Goal: Task Accomplishment & Management: Complete application form

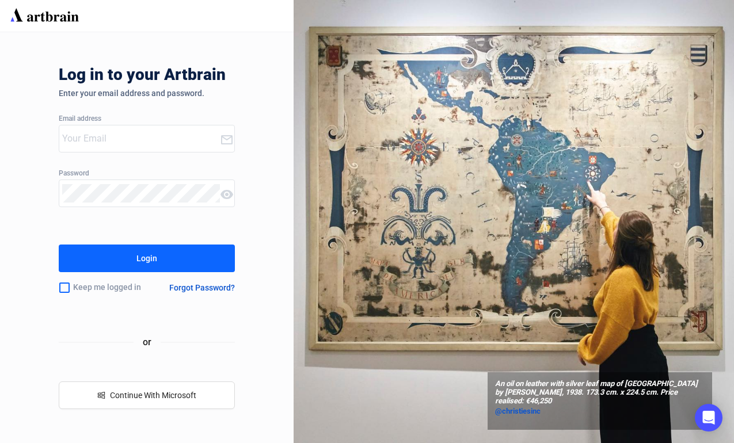
type input "[EMAIL_ADDRESS][DOMAIN_NAME]"
click at [185, 260] on button "Login" at bounding box center [147, 259] width 176 height 28
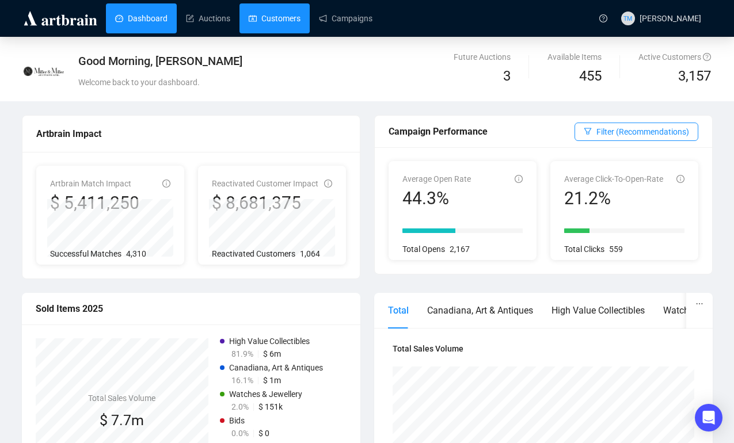
click at [280, 21] on link "Customers" at bounding box center [275, 18] width 52 height 30
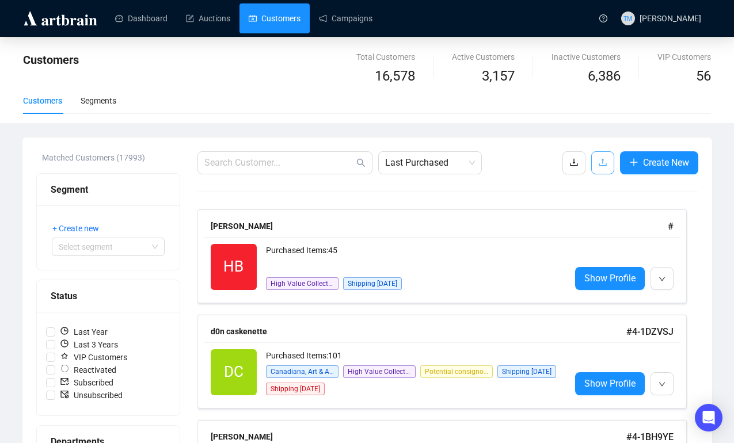
click at [598, 158] on icon "upload" at bounding box center [602, 162] width 9 height 9
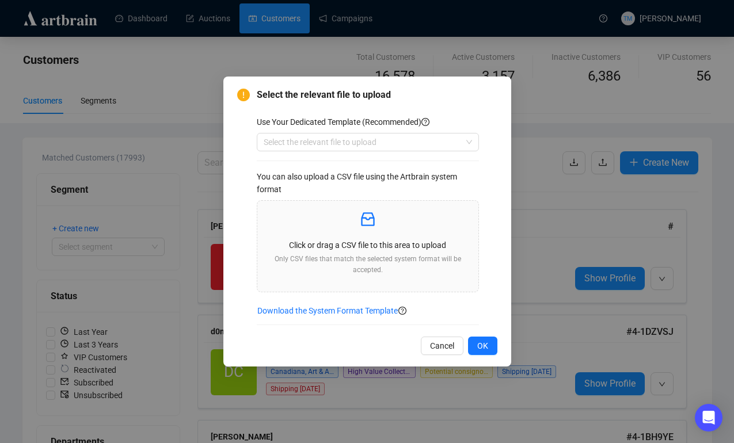
click at [479, 141] on div "Use Your Dedicated Template (Recommended) Select the relevant file to upload Yo…" at bounding box center [377, 221] width 241 height 210
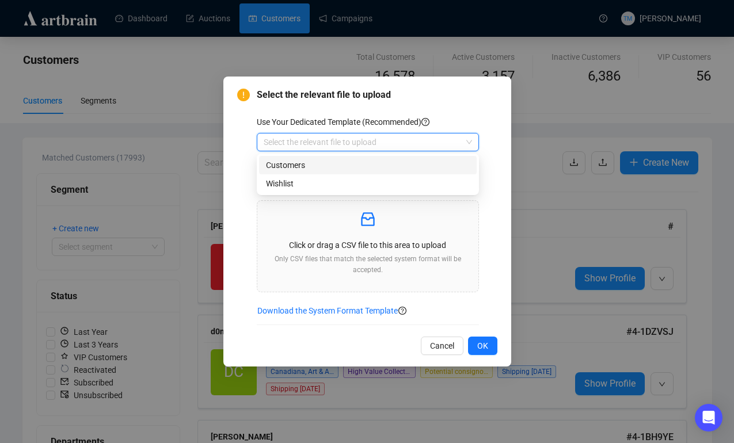
click at [421, 143] on input "search" at bounding box center [363, 142] width 198 height 17
click at [400, 168] on div "Customers" at bounding box center [368, 165] width 204 height 13
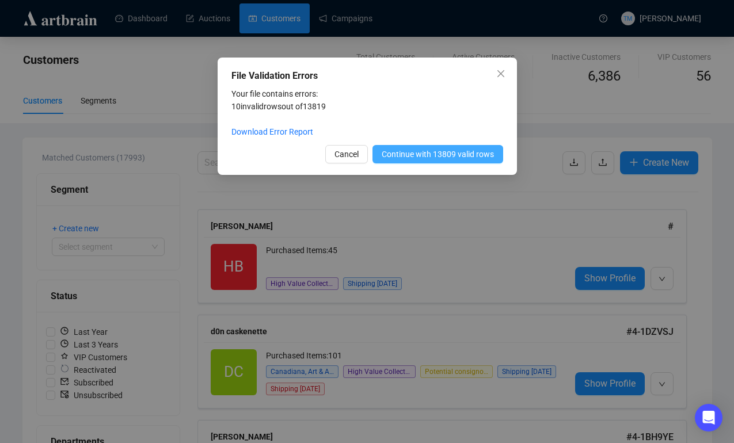
click at [435, 155] on span "Continue with 13809 valid rows" at bounding box center [438, 154] width 112 height 13
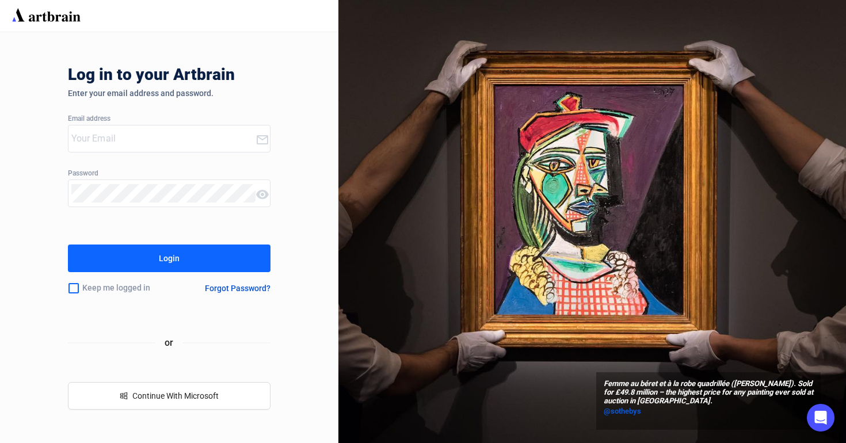
type input "[EMAIL_ADDRESS][DOMAIN_NAME]"
click at [202, 265] on button "Login" at bounding box center [169, 259] width 203 height 28
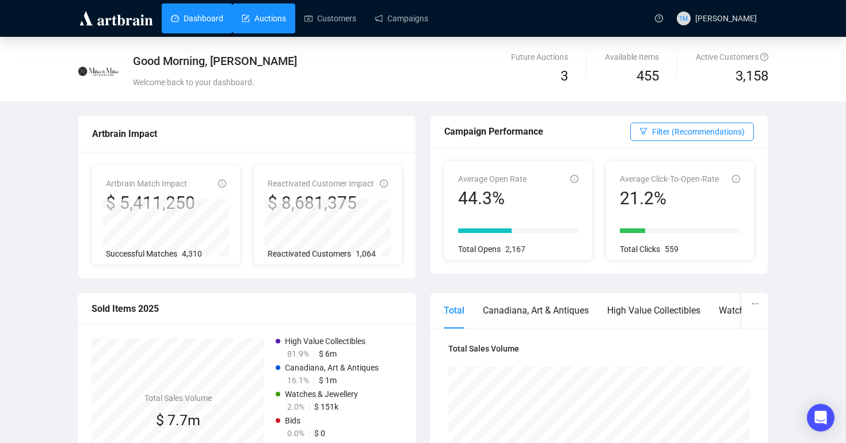
click at [263, 24] on link "Auctions" at bounding box center [264, 18] width 44 height 30
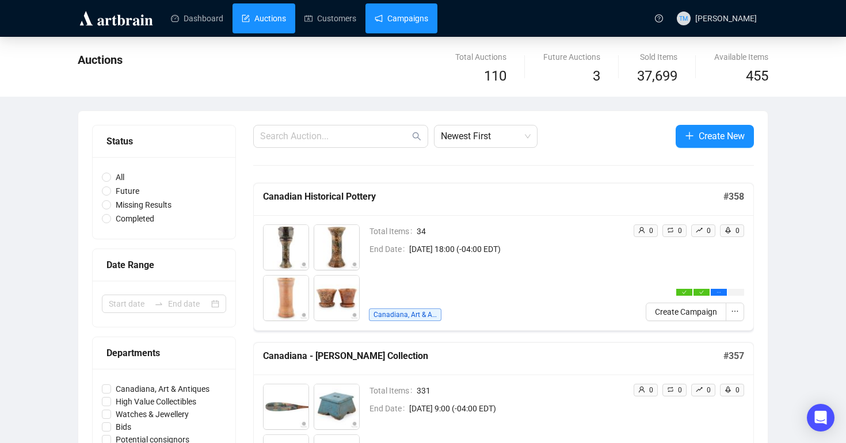
click at [423, 3] on link "Campaigns" at bounding box center [402, 18] width 54 height 30
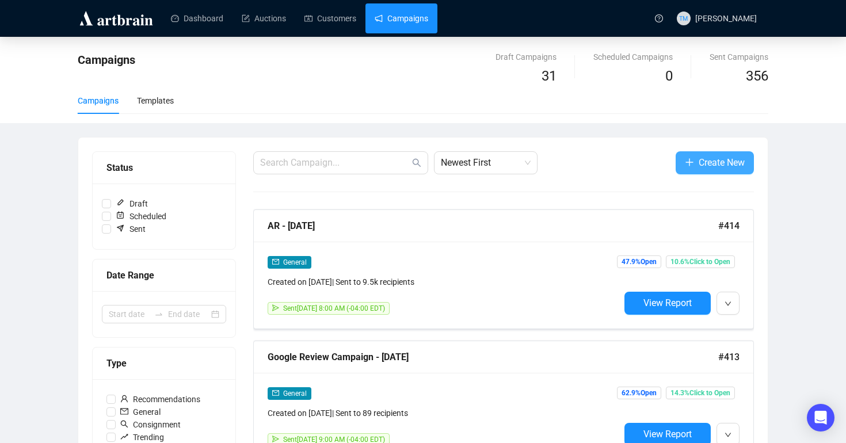
click at [679, 161] on button "Create New" at bounding box center [715, 162] width 78 height 23
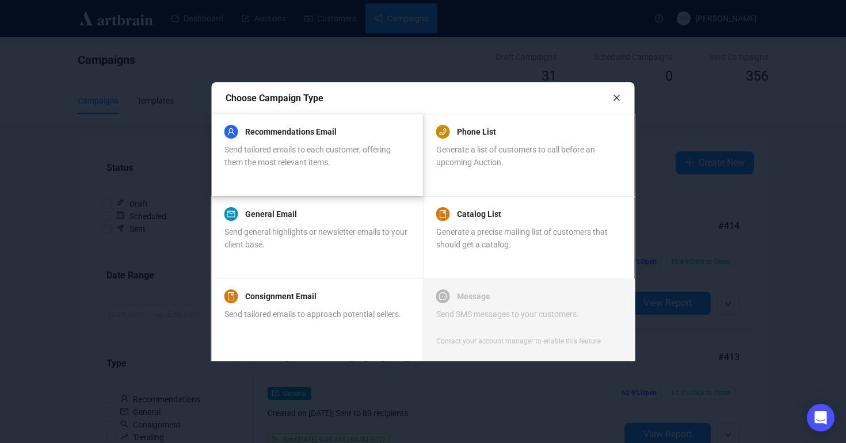
click at [286, 145] on span "Send tailored emails to each customer, offering them the most relevant items." at bounding box center [308, 156] width 166 height 22
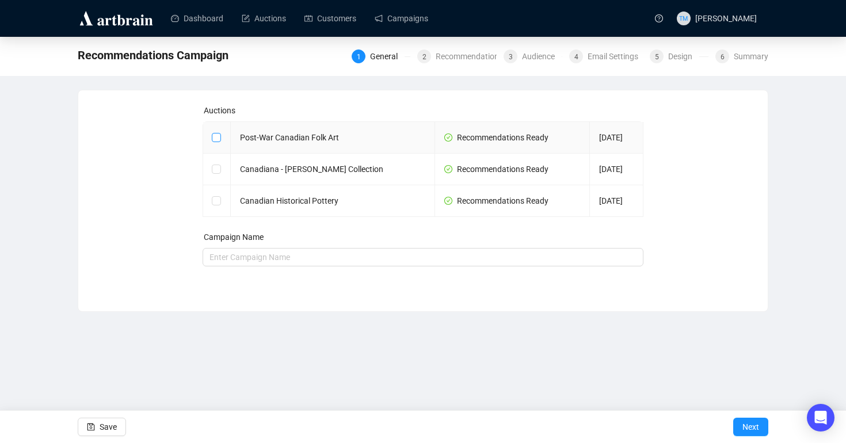
click at [216, 141] on input "checkbox" at bounding box center [216, 137] width 8 height 8
checkbox input "true"
type input "Post-War Canadian Folk Art Campaign"
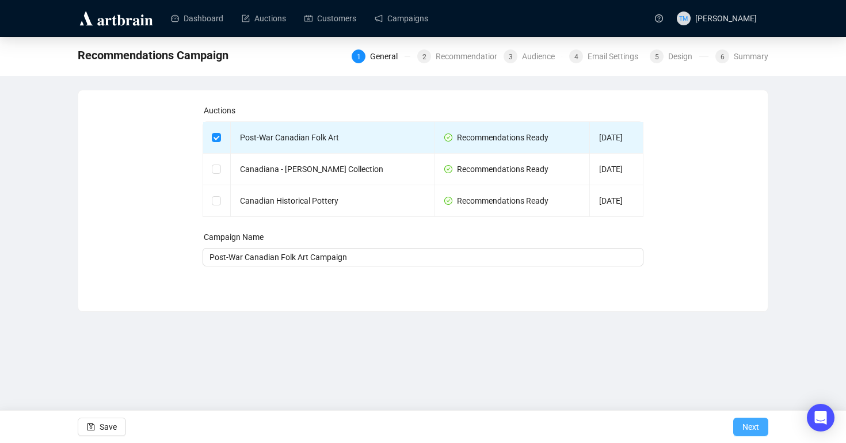
click at [750, 430] on span "Next" at bounding box center [751, 427] width 17 height 32
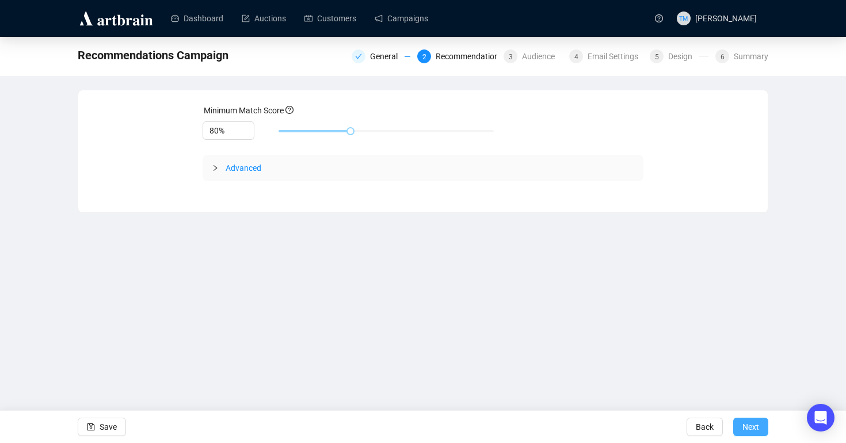
click at [757, 434] on span "Next" at bounding box center [751, 427] width 17 height 32
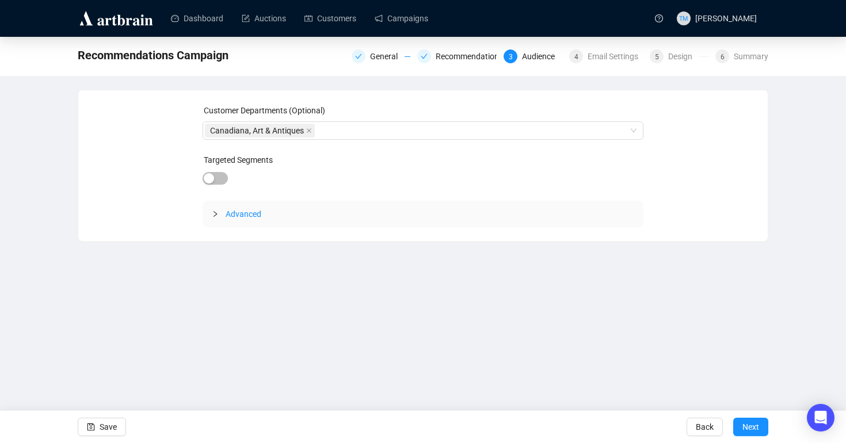
click at [215, 212] on icon "collapsed" at bounding box center [215, 214] width 7 height 7
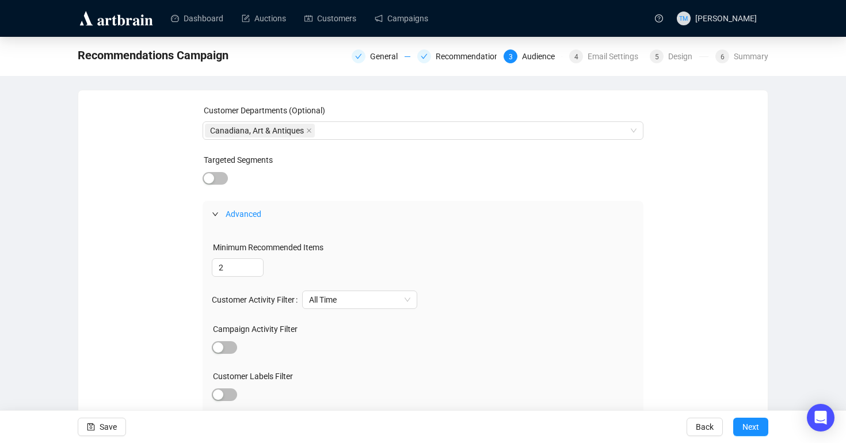
scroll to position [92, 0]
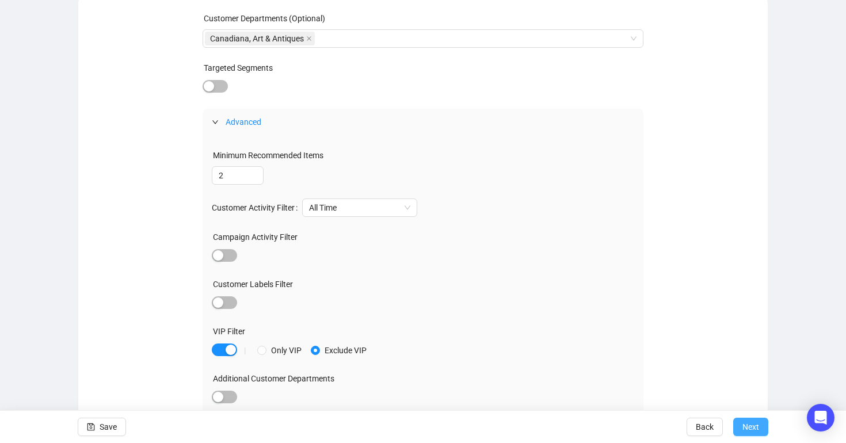
click at [754, 430] on span "Next" at bounding box center [751, 427] width 17 height 32
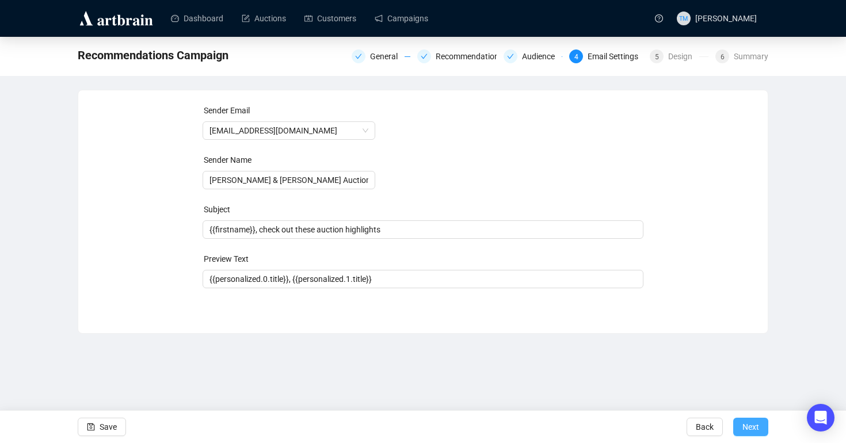
click at [751, 432] on span "Next" at bounding box center [751, 427] width 17 height 32
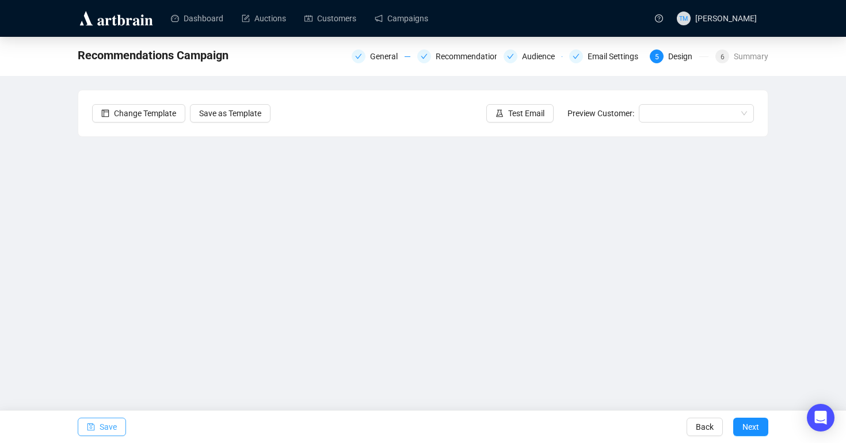
click at [117, 424] on span "Save" at bounding box center [108, 427] width 17 height 32
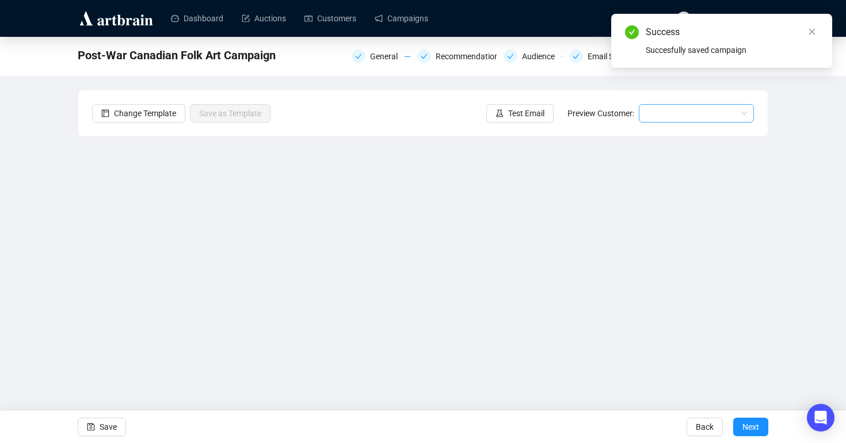
click at [660, 113] on input "search" at bounding box center [691, 113] width 91 height 17
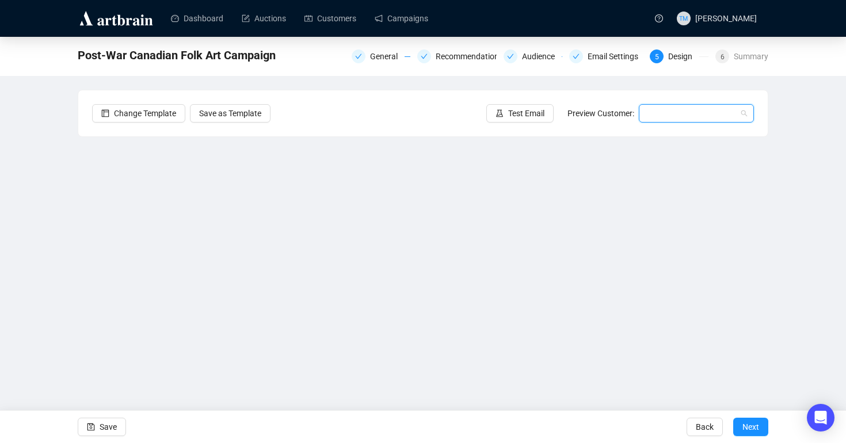
click at [666, 116] on input "search" at bounding box center [691, 113] width 91 height 17
click at [657, 138] on div "[PERSON_NAME] | Example" at bounding box center [696, 136] width 97 height 13
click at [531, 111] on span "Test Email" at bounding box center [526, 113] width 36 height 13
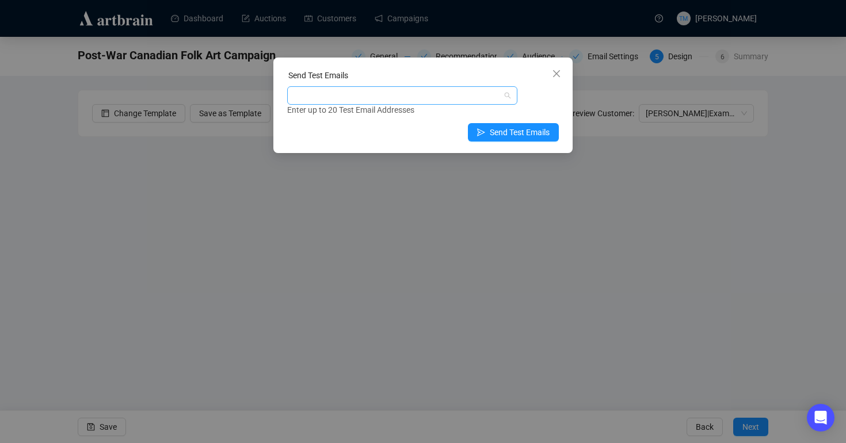
click at [415, 98] on div at bounding box center [397, 96] width 214 height 16
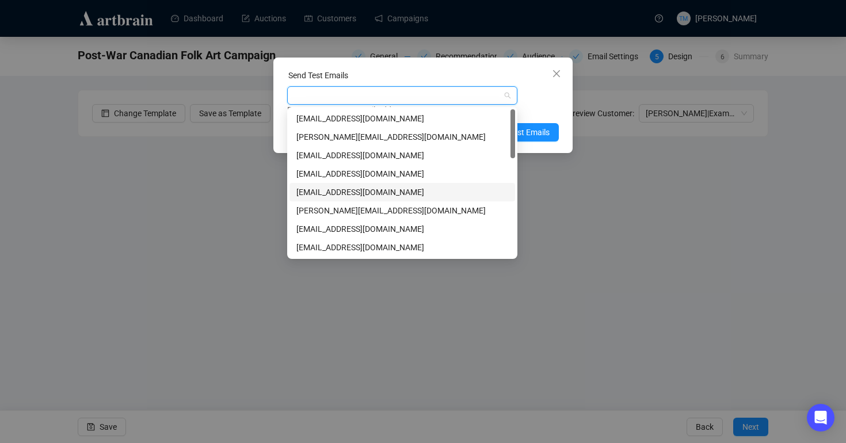
click at [309, 192] on div "[EMAIL_ADDRESS][DOMAIN_NAME]" at bounding box center [403, 192] width 212 height 13
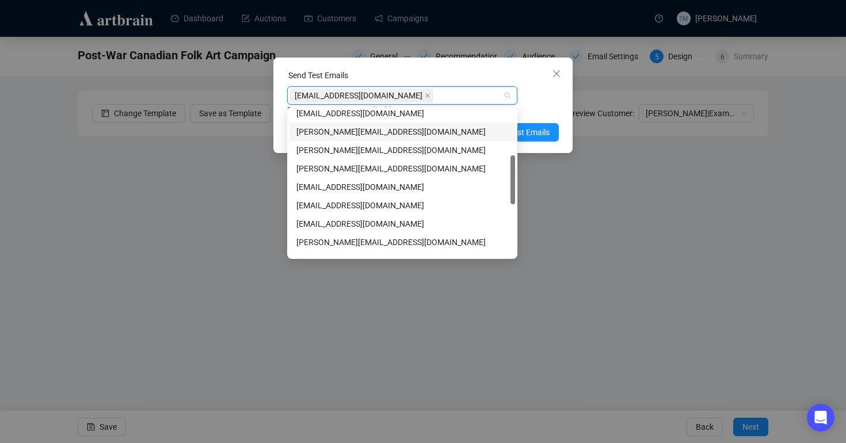
scroll to position [144, 0]
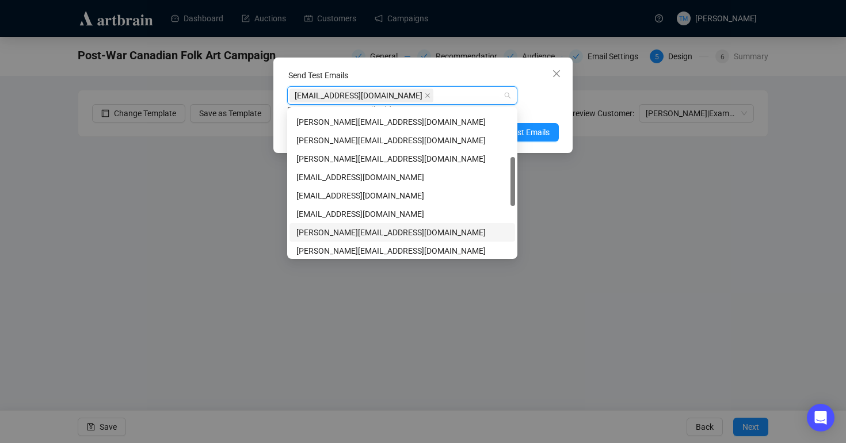
click at [322, 234] on div "[PERSON_NAME][EMAIL_ADDRESS][DOMAIN_NAME]" at bounding box center [403, 232] width 212 height 13
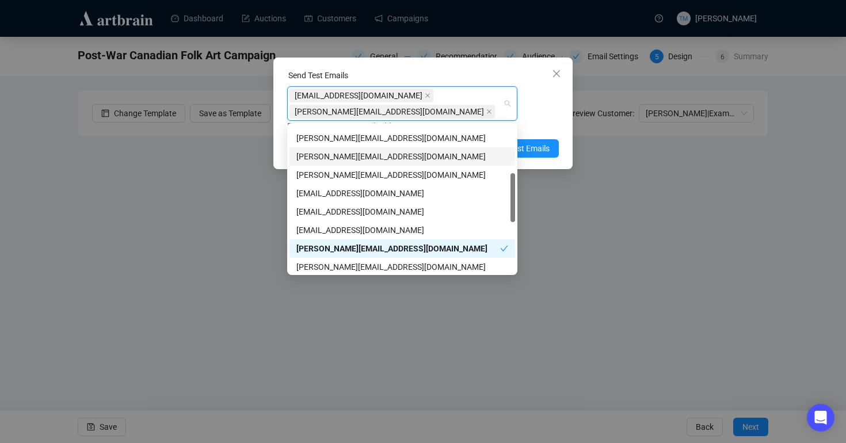
click at [546, 117] on div "[EMAIL_ADDRESS][DOMAIN_NAME] [PERSON_NAME][EMAIL_ADDRESS][DOMAIN_NAME] Enter up…" at bounding box center [423, 109] width 272 height 46
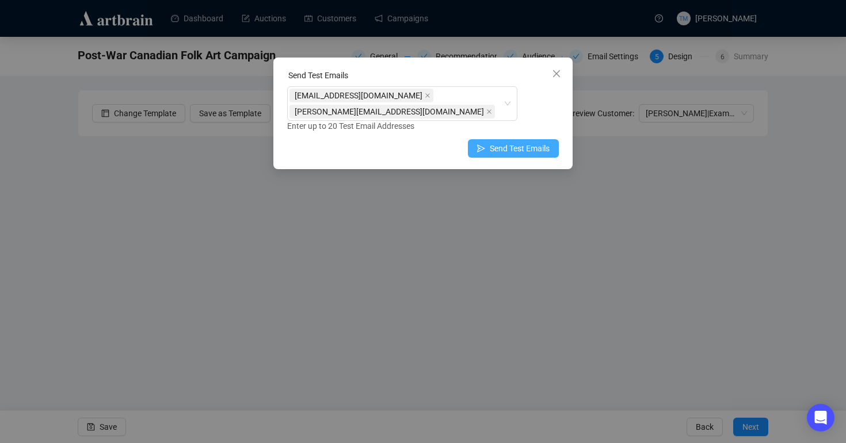
click at [501, 147] on span "Send Test Emails" at bounding box center [520, 148] width 60 height 13
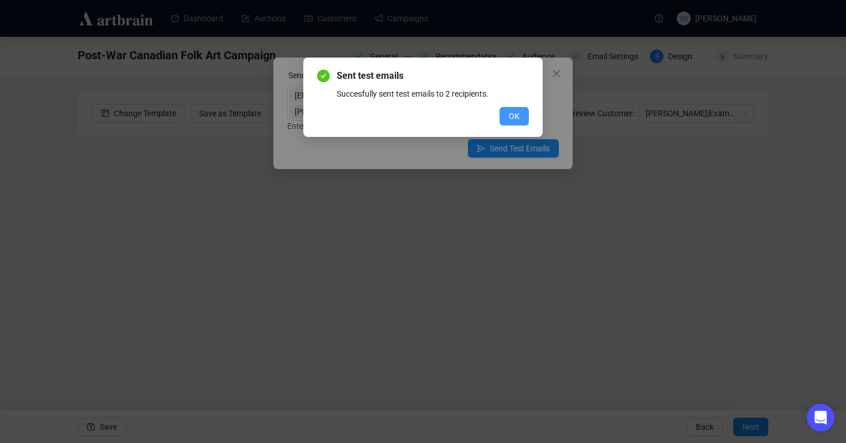
click at [514, 120] on span "OK" at bounding box center [514, 116] width 11 height 13
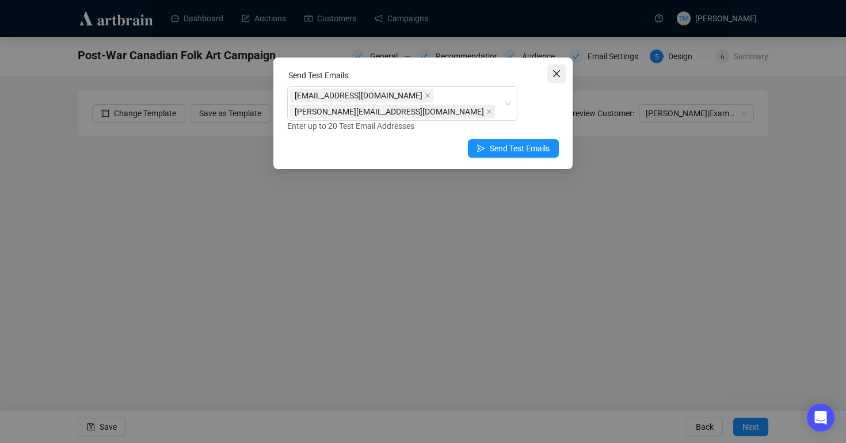
click at [557, 73] on icon "close" at bounding box center [556, 73] width 7 height 7
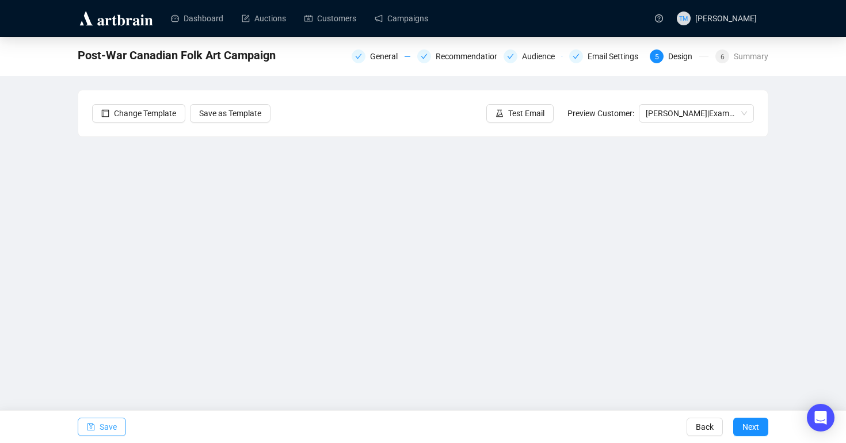
click at [107, 429] on span "Save" at bounding box center [108, 427] width 17 height 32
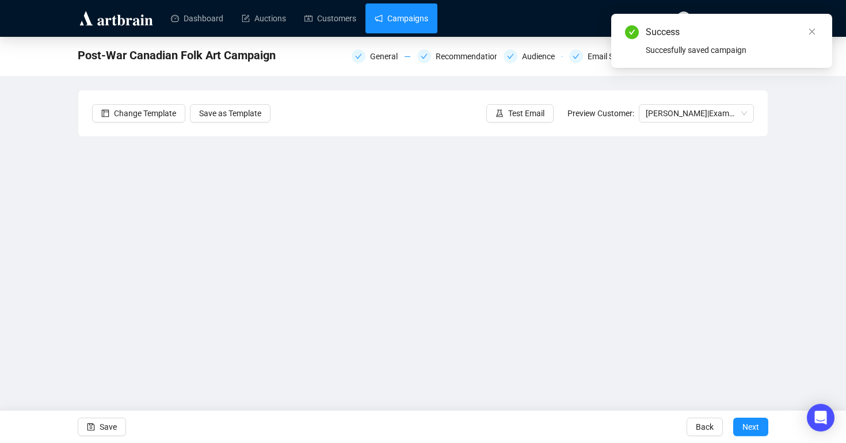
click at [412, 13] on link "Campaigns" at bounding box center [402, 18] width 54 height 30
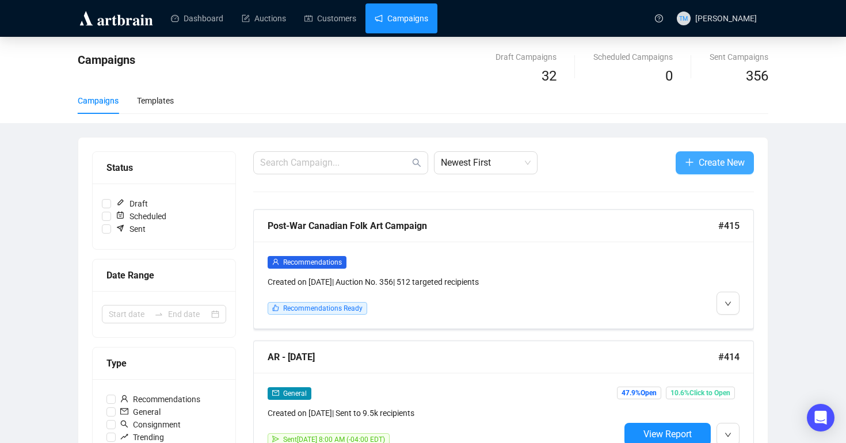
click at [685, 164] on icon "plus" at bounding box center [689, 162] width 9 height 9
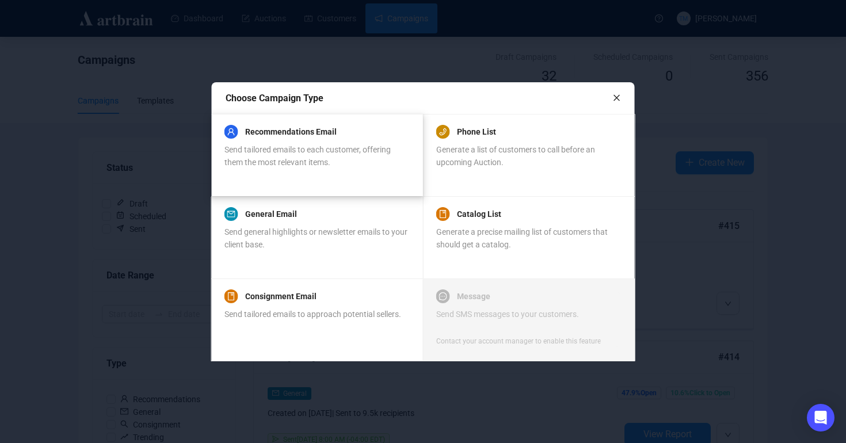
click at [284, 172] on div "Recommendations Email Send tailored emails to each customer, offering them the …" at bounding box center [317, 154] width 185 height 55
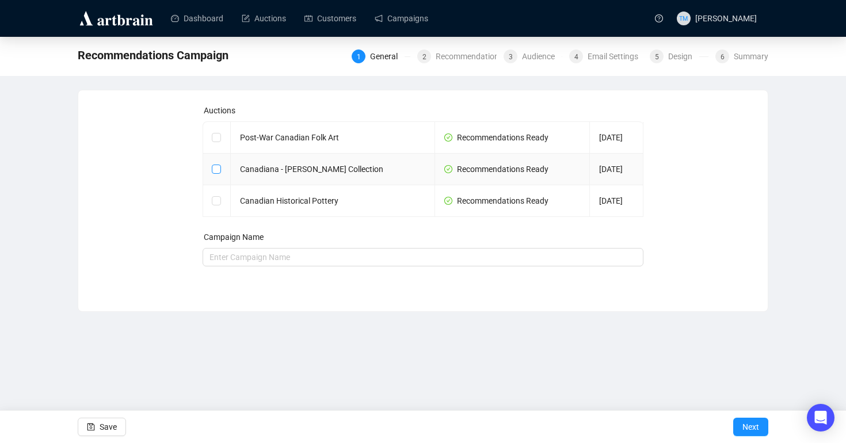
click at [215, 168] on input "checkbox" at bounding box center [216, 169] width 8 height 8
checkbox input "true"
type input "Canadiana - [PERSON_NAME] Collection Campaign"
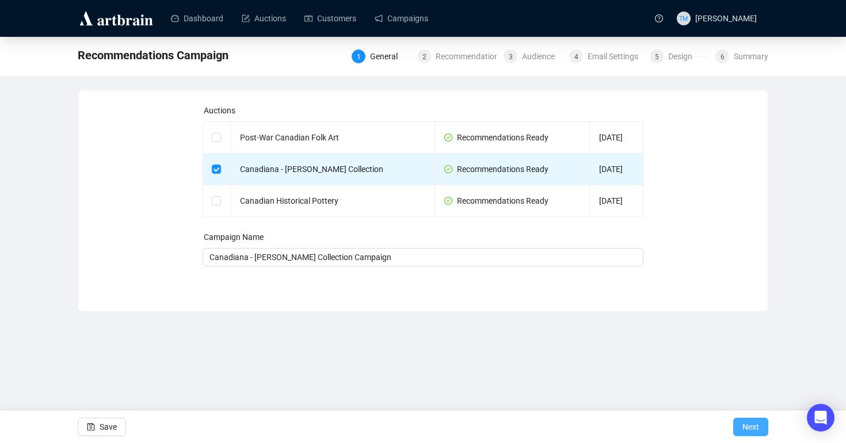
click at [747, 422] on span "Next" at bounding box center [751, 427] width 17 height 32
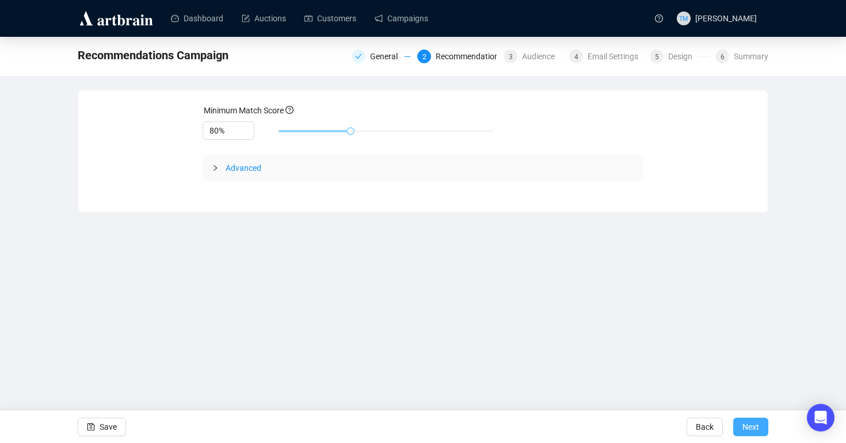
click at [747, 423] on span "Next" at bounding box center [751, 427] width 17 height 32
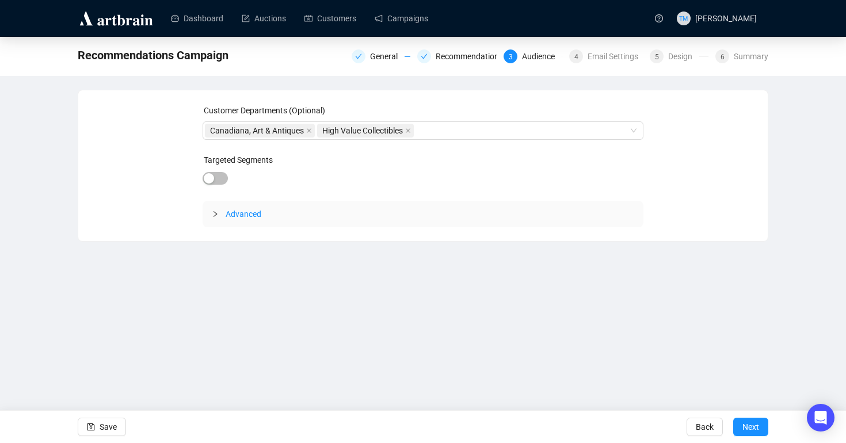
click at [254, 228] on div "Customer Departments (Optional) Canadiana, Art & Antiques High Value Collectibl…" at bounding box center [423, 165] width 690 height 151
click at [253, 215] on span "Advanced" at bounding box center [244, 214] width 36 height 9
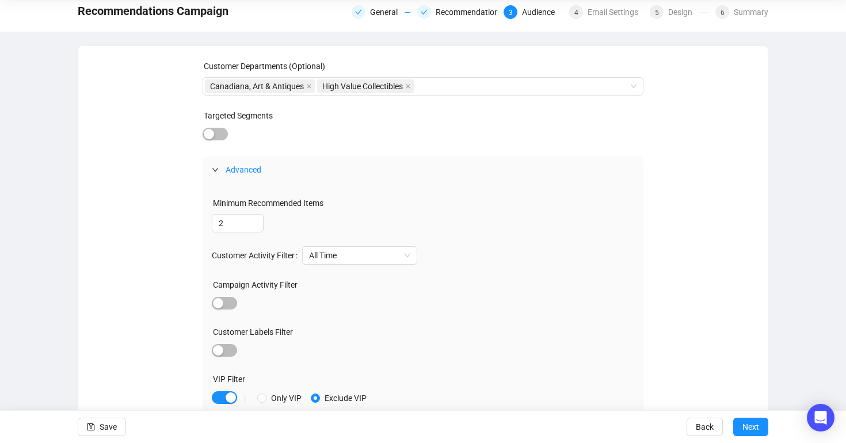
scroll to position [92, 0]
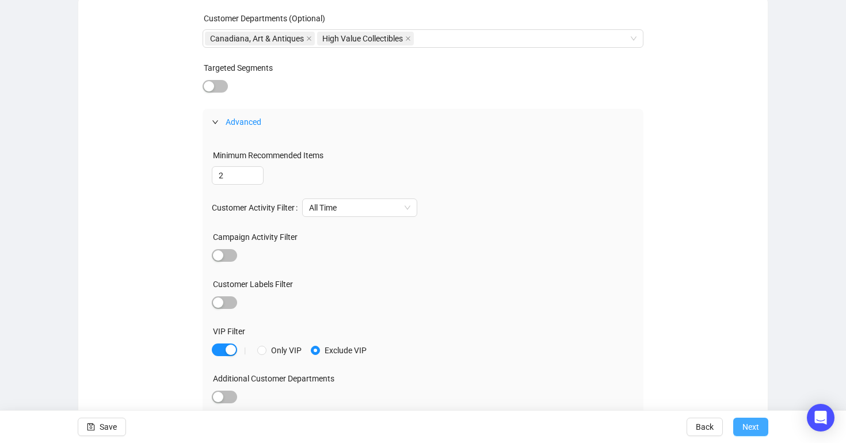
click at [750, 424] on span "Next" at bounding box center [751, 427] width 17 height 32
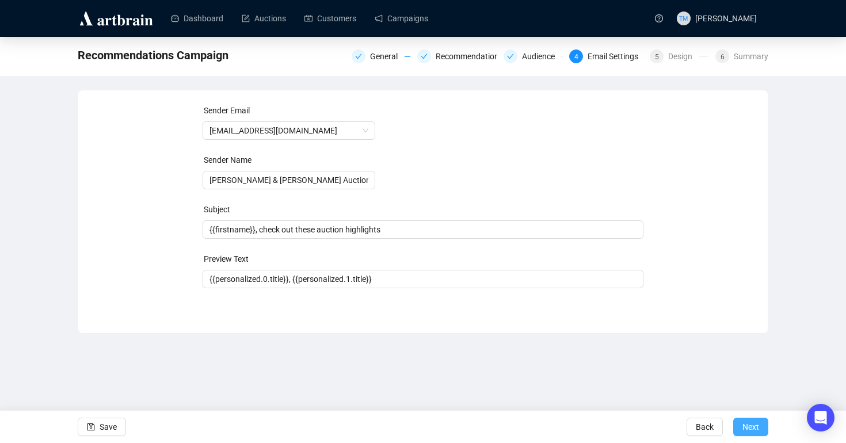
click at [755, 423] on span "Next" at bounding box center [751, 427] width 17 height 32
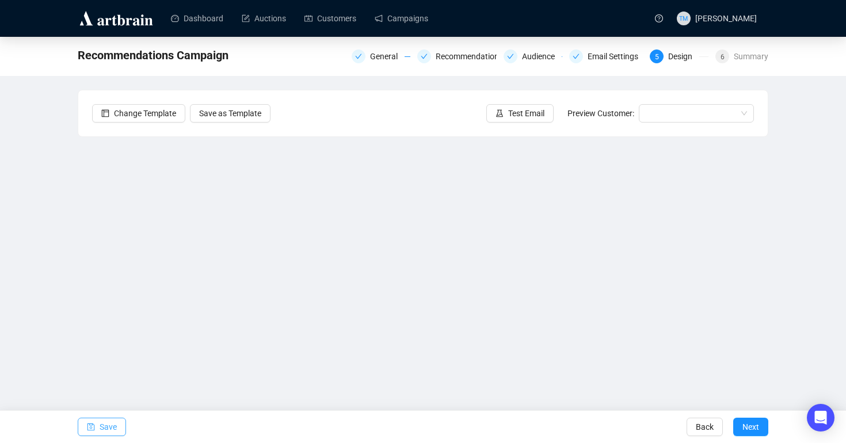
click at [115, 429] on span "Save" at bounding box center [108, 427] width 17 height 32
click at [654, 117] on input "search" at bounding box center [691, 113] width 91 height 17
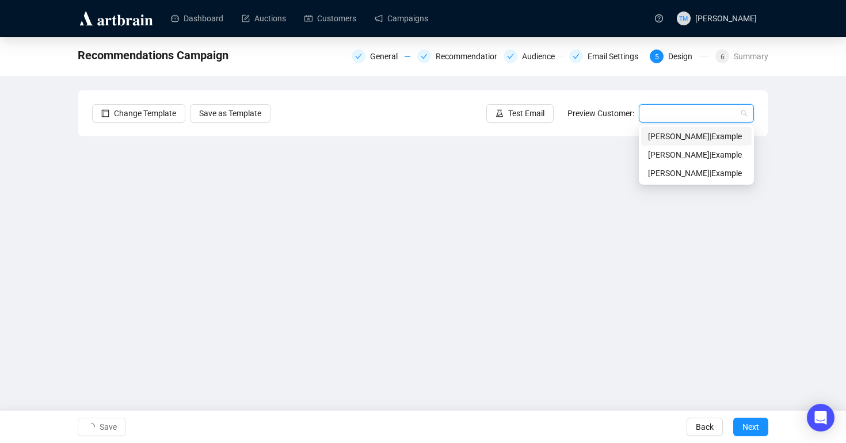
click at [658, 132] on div "[PERSON_NAME] | Example" at bounding box center [696, 136] width 97 height 13
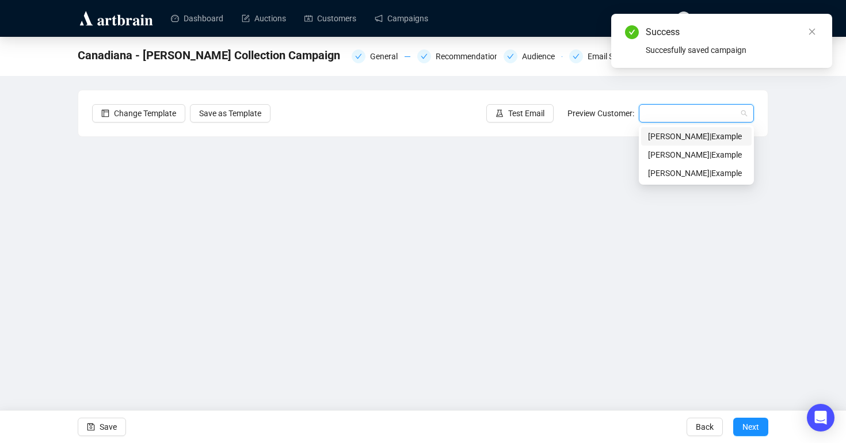
click at [655, 121] on input "search" at bounding box center [691, 113] width 91 height 17
click at [655, 140] on div "[PERSON_NAME] | Example" at bounding box center [696, 136] width 97 height 13
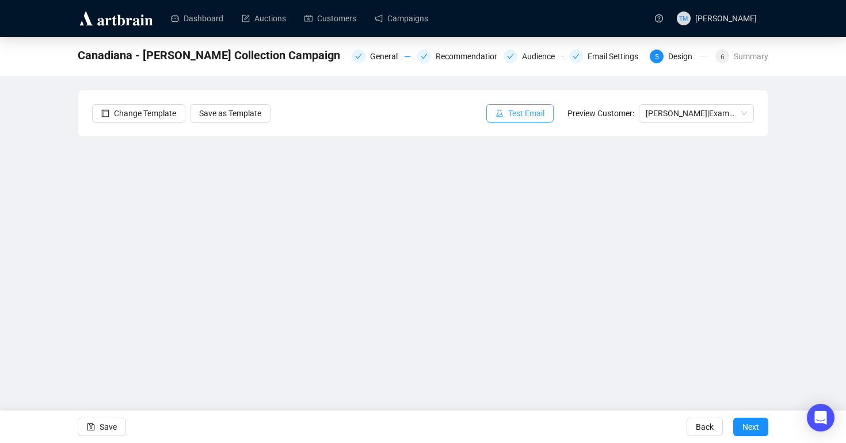
click at [531, 114] on span "Test Email" at bounding box center [526, 113] width 36 height 13
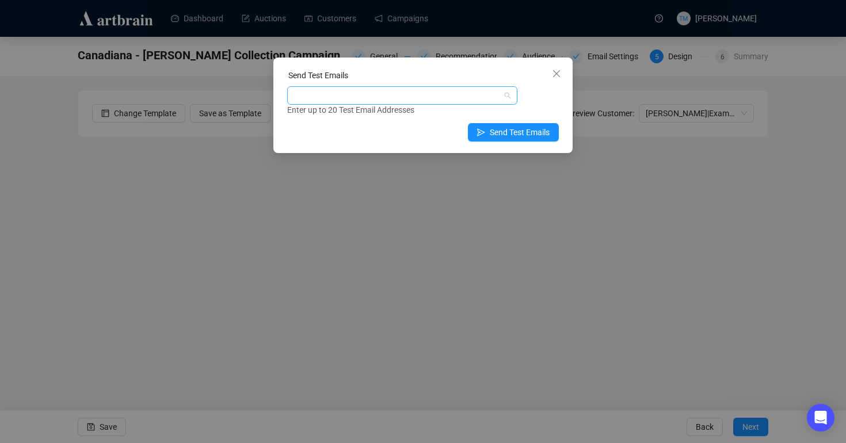
click at [428, 96] on div at bounding box center [397, 96] width 214 height 16
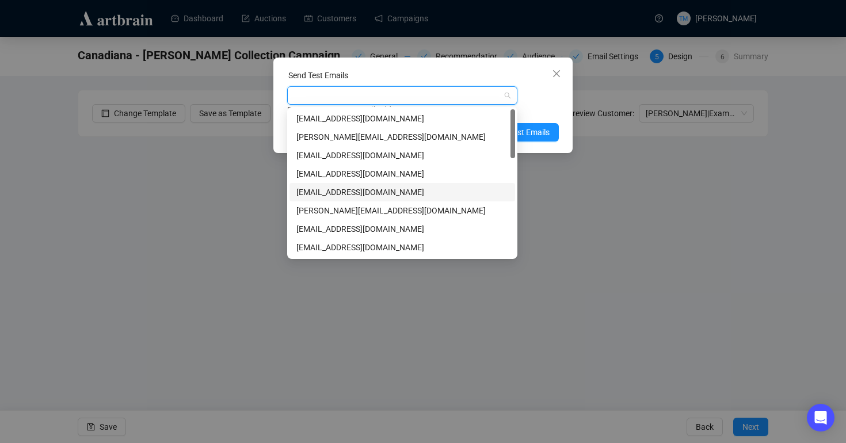
click at [318, 192] on div "[EMAIL_ADDRESS][DOMAIN_NAME]" at bounding box center [403, 192] width 212 height 13
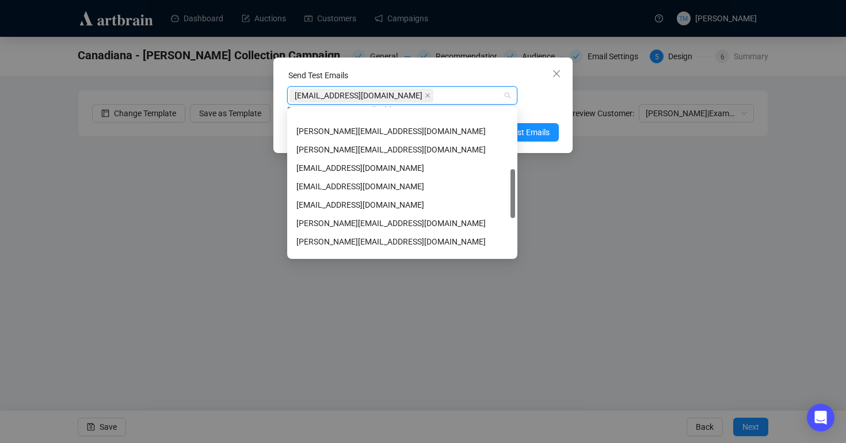
scroll to position [241, 0]
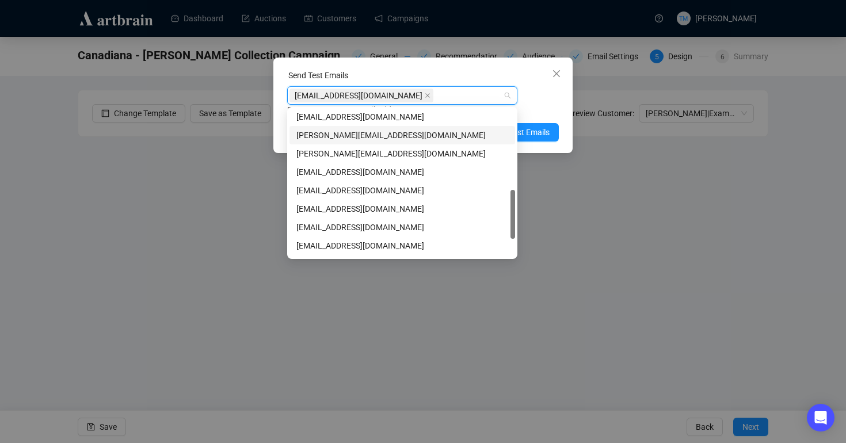
click at [345, 131] on div "[PERSON_NAME][EMAIL_ADDRESS][DOMAIN_NAME]" at bounding box center [403, 135] width 212 height 13
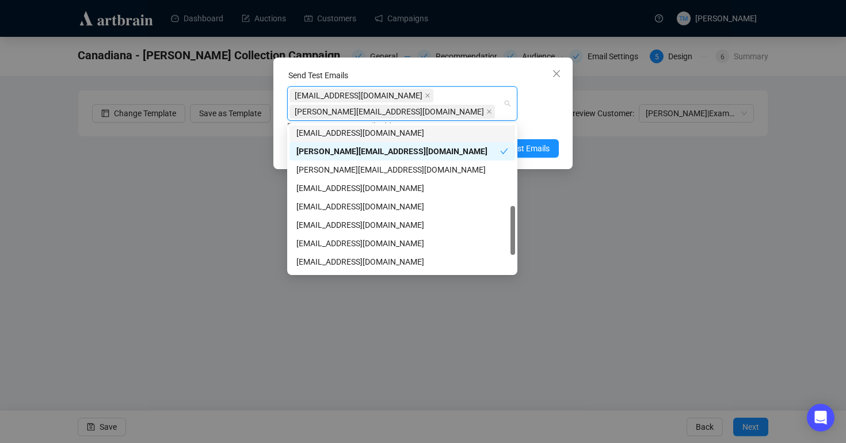
click at [544, 112] on div "[EMAIL_ADDRESS][DOMAIN_NAME] [PERSON_NAME][EMAIL_ADDRESS][DOMAIN_NAME] Enter up…" at bounding box center [423, 109] width 272 height 46
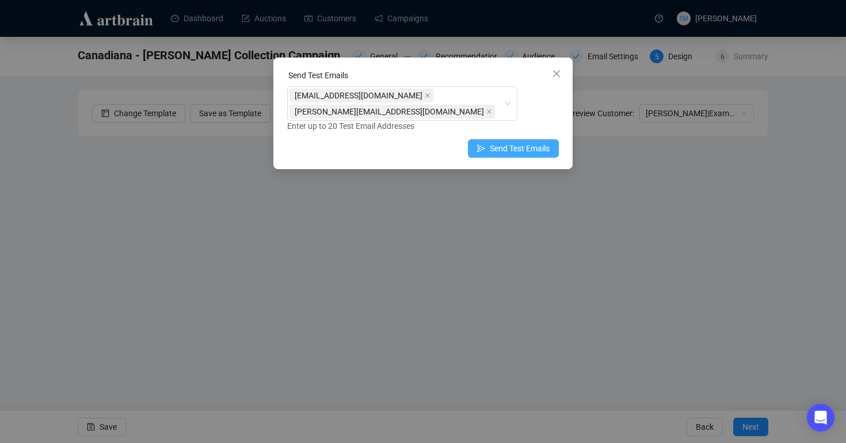
click at [511, 146] on span "Send Test Emails" at bounding box center [520, 148] width 60 height 13
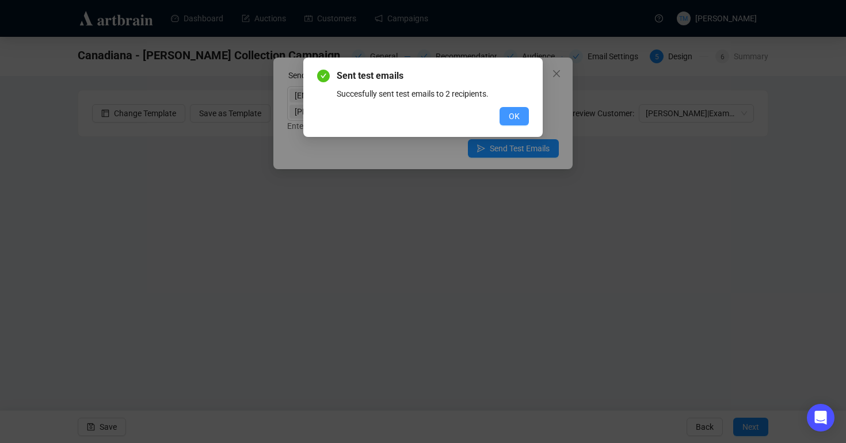
click at [515, 117] on span "OK" at bounding box center [514, 116] width 11 height 13
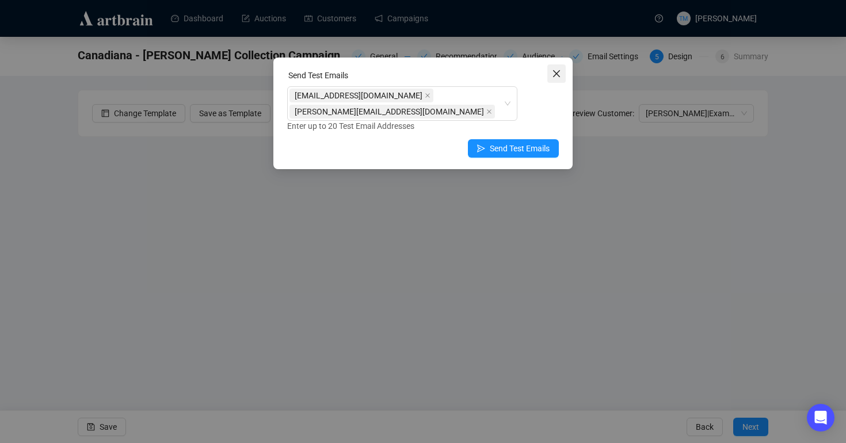
click at [558, 72] on icon "close" at bounding box center [556, 73] width 7 height 7
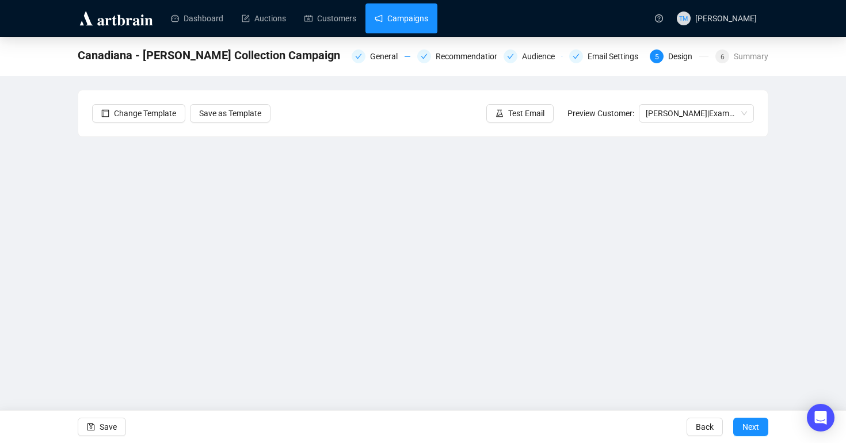
click at [390, 24] on link "Campaigns" at bounding box center [402, 18] width 54 height 30
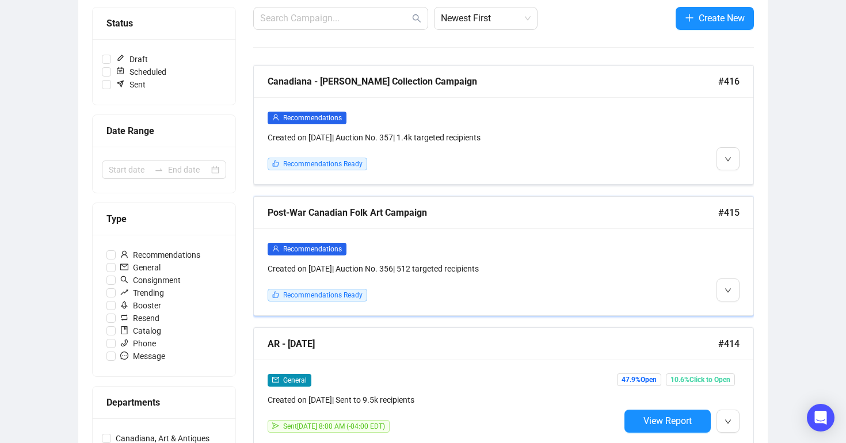
scroll to position [169, 0]
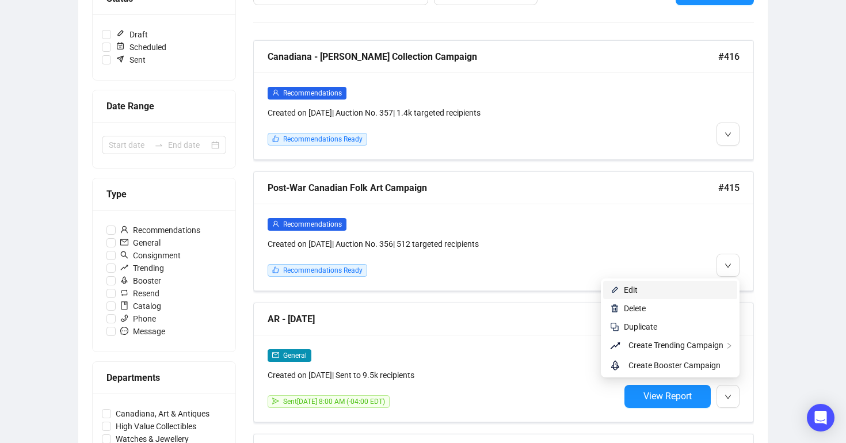
click at [716, 290] on span "Edit" at bounding box center [677, 290] width 107 height 13
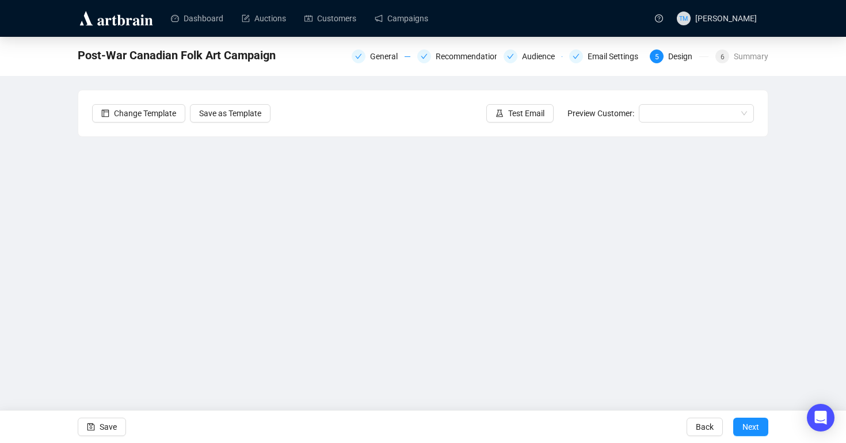
click at [846, 240] on div "Post-War Canadian Folk Art Campaign General Recommendations Audience Email Sett…" at bounding box center [423, 231] width 846 height 388
click at [532, 112] on span "Test Email" at bounding box center [526, 113] width 36 height 13
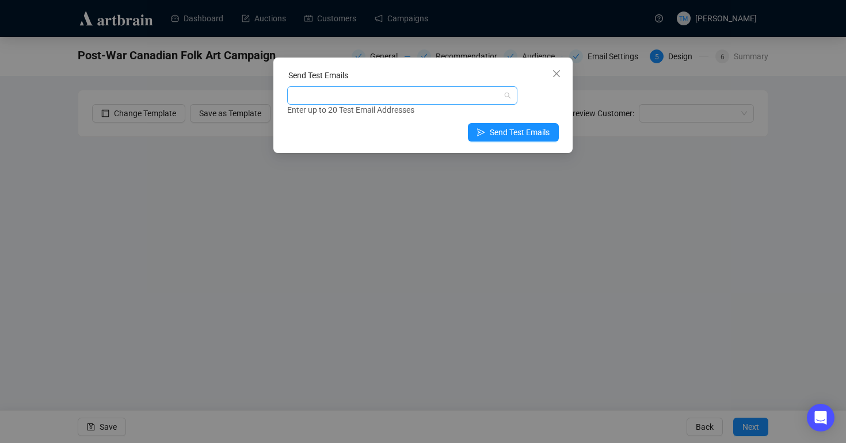
click at [461, 95] on div at bounding box center [397, 96] width 214 height 16
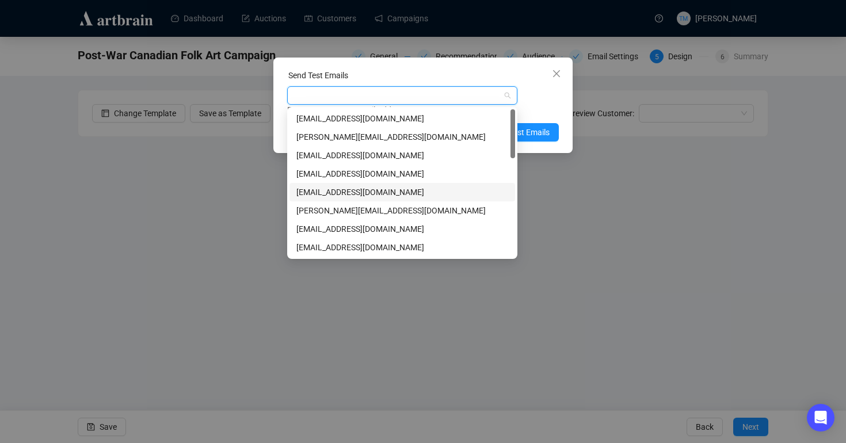
click at [345, 191] on div "[EMAIL_ADDRESS][DOMAIN_NAME]" at bounding box center [403, 192] width 212 height 13
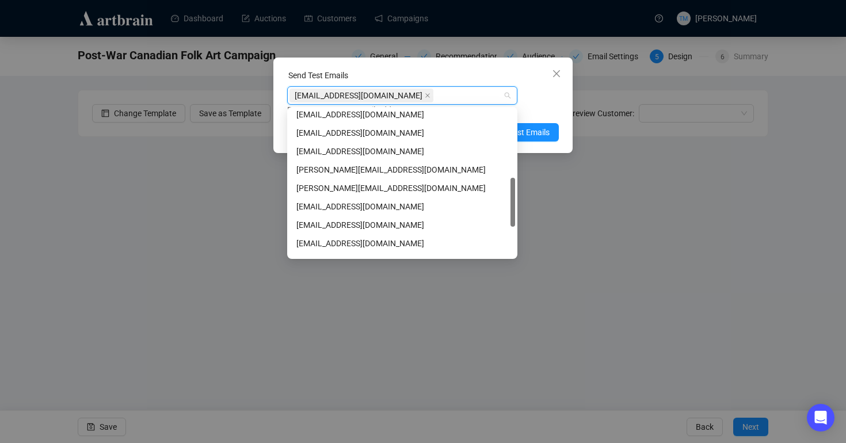
scroll to position [206, 0]
click at [339, 172] on div "[PERSON_NAME][EMAIL_ADDRESS][DOMAIN_NAME]" at bounding box center [403, 171] width 212 height 13
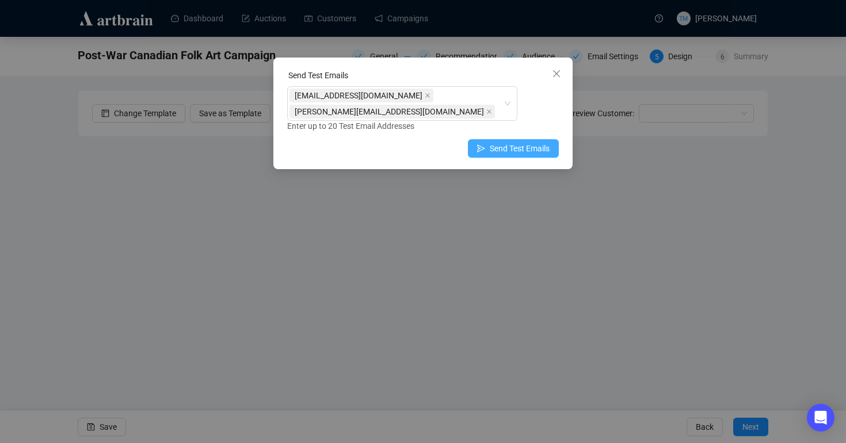
click at [528, 154] on span "Send Test Emails" at bounding box center [520, 148] width 60 height 13
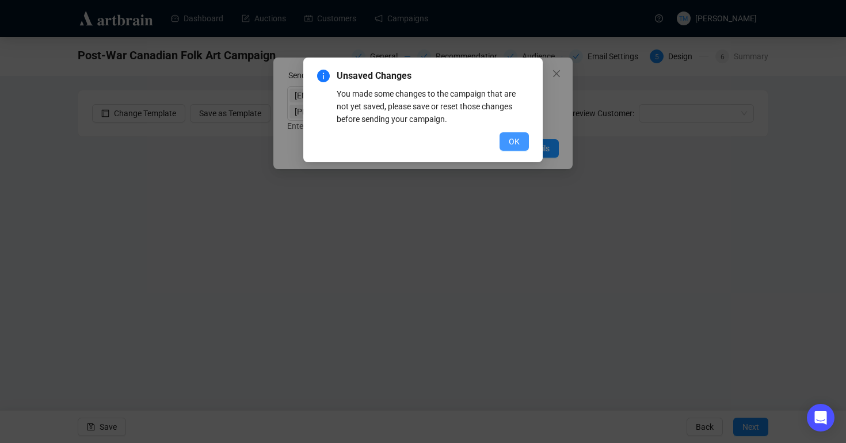
click at [517, 138] on span "OK" at bounding box center [514, 141] width 11 height 13
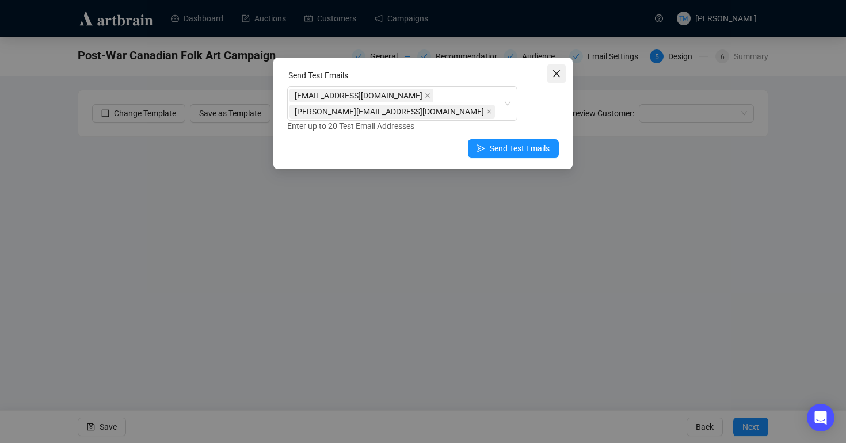
click at [553, 70] on icon "close" at bounding box center [556, 73] width 9 height 9
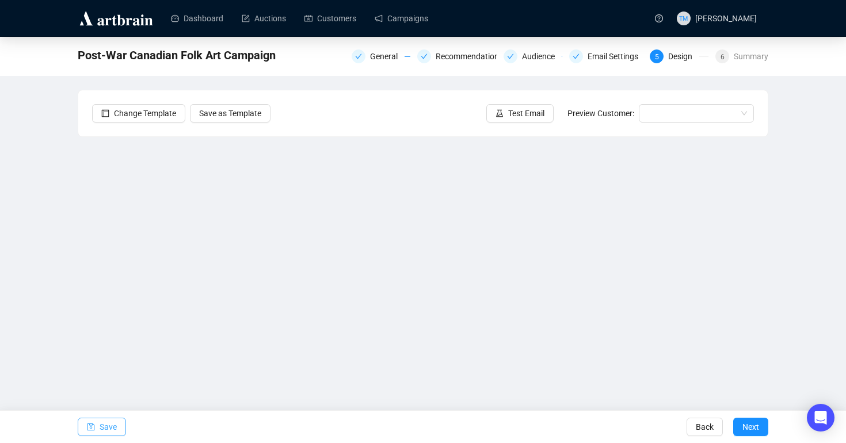
click at [99, 422] on button "Save" at bounding box center [102, 427] width 48 height 18
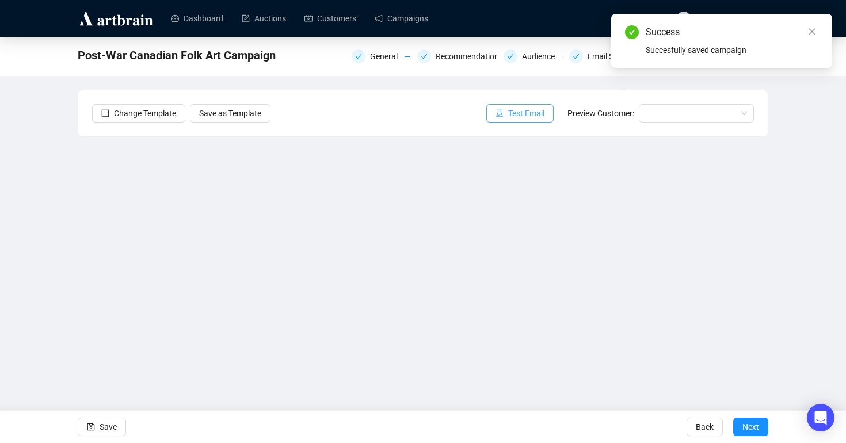
click at [519, 113] on span "Test Email" at bounding box center [526, 113] width 36 height 13
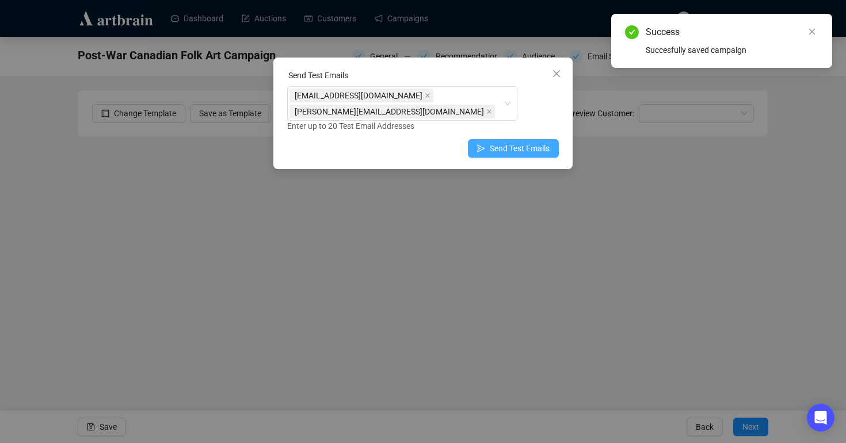
click at [510, 152] on span "Send Test Emails" at bounding box center [520, 148] width 60 height 13
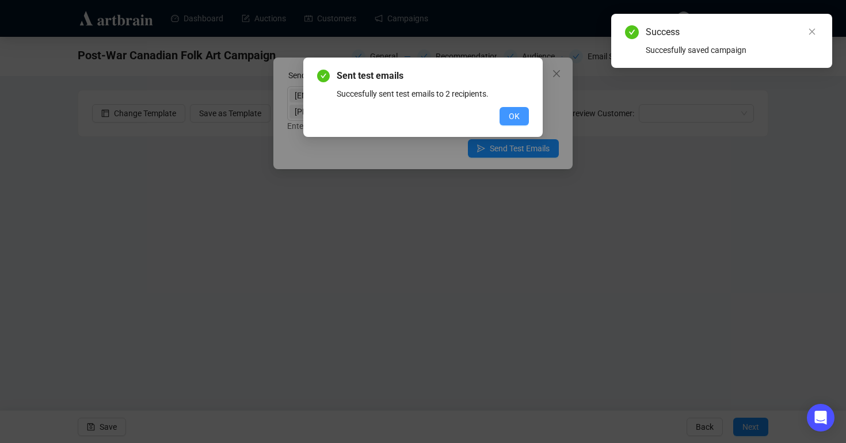
click at [512, 119] on span "OK" at bounding box center [514, 116] width 11 height 13
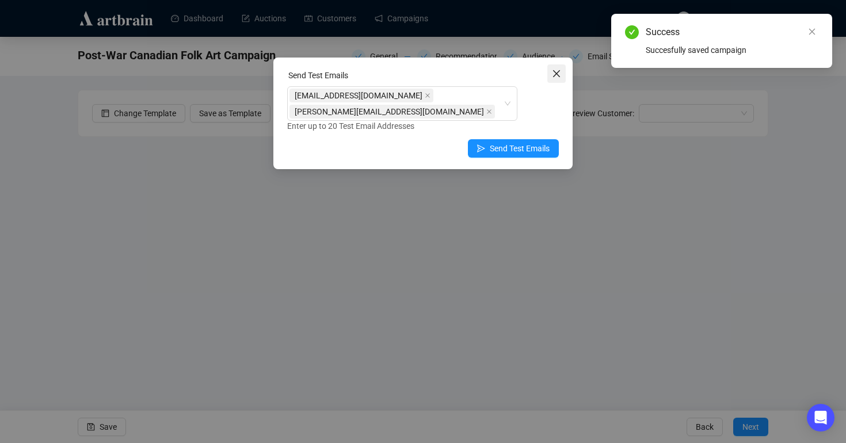
click at [554, 70] on icon "close" at bounding box center [556, 73] width 9 height 9
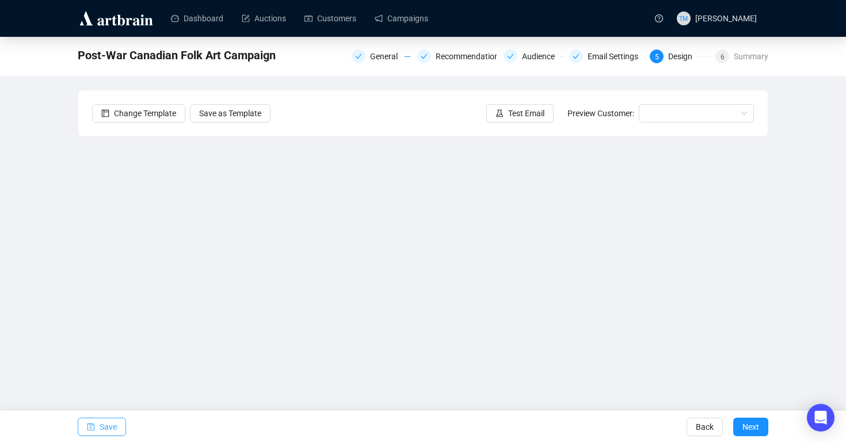
click at [116, 423] on span "Save" at bounding box center [108, 427] width 17 height 32
click at [420, 18] on link "Campaigns" at bounding box center [402, 18] width 54 height 30
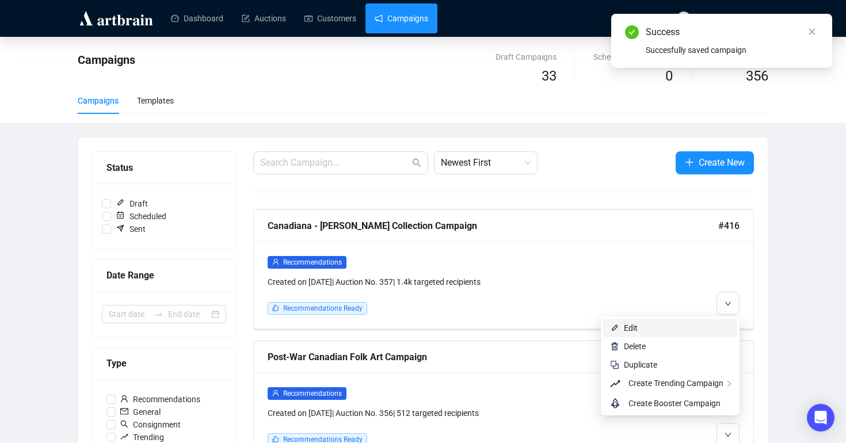
click at [719, 331] on span "Edit" at bounding box center [677, 328] width 107 height 13
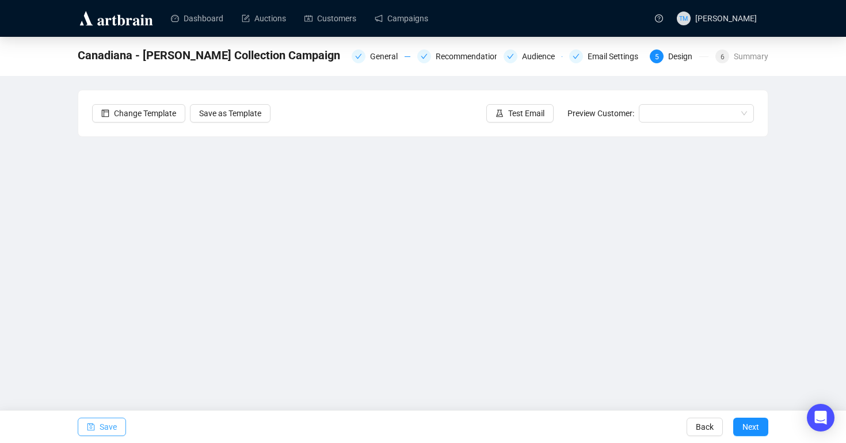
click at [111, 424] on span "Save" at bounding box center [108, 427] width 17 height 32
click at [659, 113] on input "search" at bounding box center [691, 113] width 91 height 17
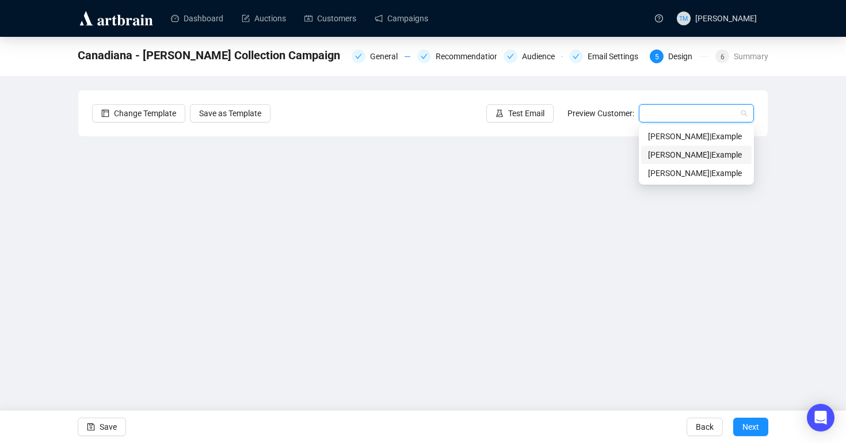
click at [659, 149] on div "[PERSON_NAME] | Example" at bounding box center [696, 155] width 97 height 13
click at [709, 117] on span "[PERSON_NAME] | Example" at bounding box center [696, 113] width 101 height 17
click at [784, 104] on div "Canadiana - [PERSON_NAME] Collection Campaign General Recommendations Audience …" at bounding box center [423, 231] width 846 height 388
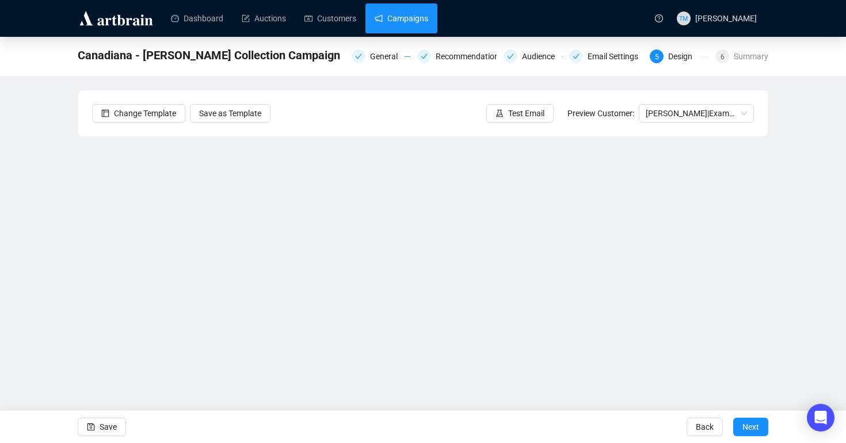
click at [406, 19] on link "Campaigns" at bounding box center [402, 18] width 54 height 30
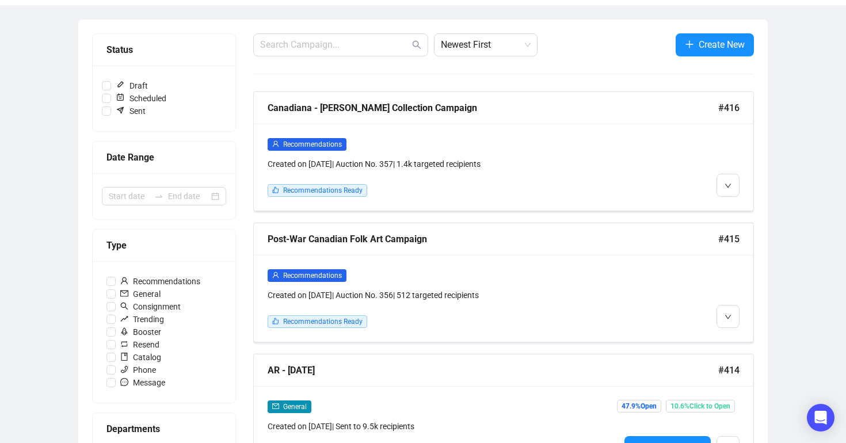
scroll to position [119, 0]
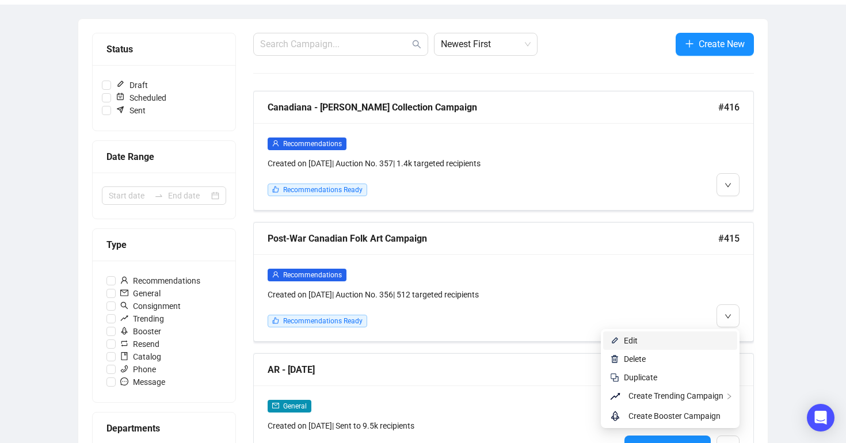
click at [711, 344] on span "Edit" at bounding box center [677, 341] width 107 height 13
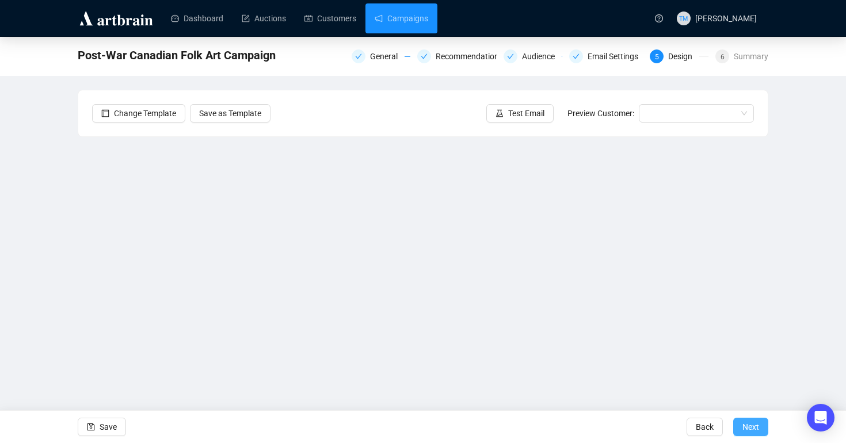
click at [758, 428] on span "Next" at bounding box center [751, 427] width 17 height 32
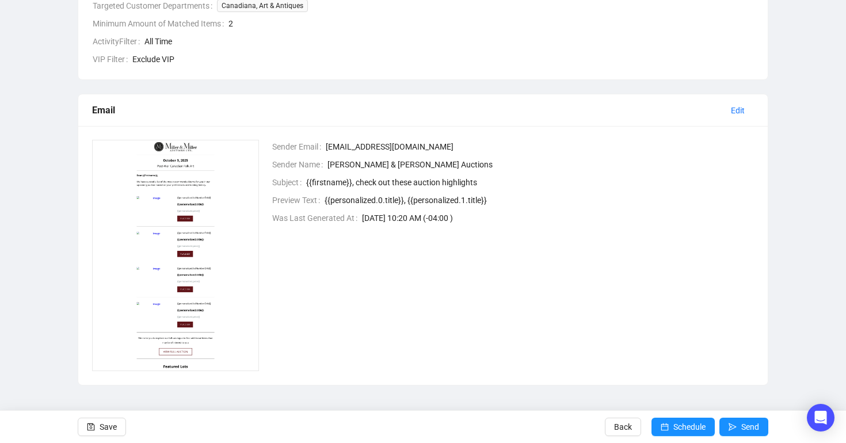
scroll to position [345, 0]
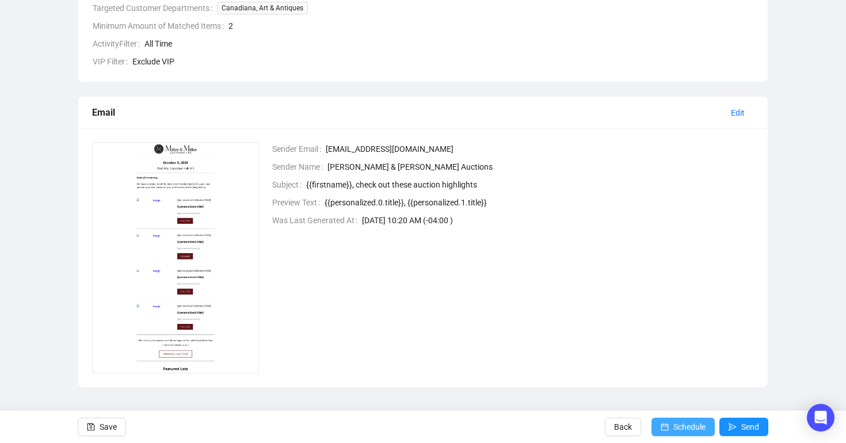
click at [667, 426] on button "Schedule" at bounding box center [683, 427] width 63 height 18
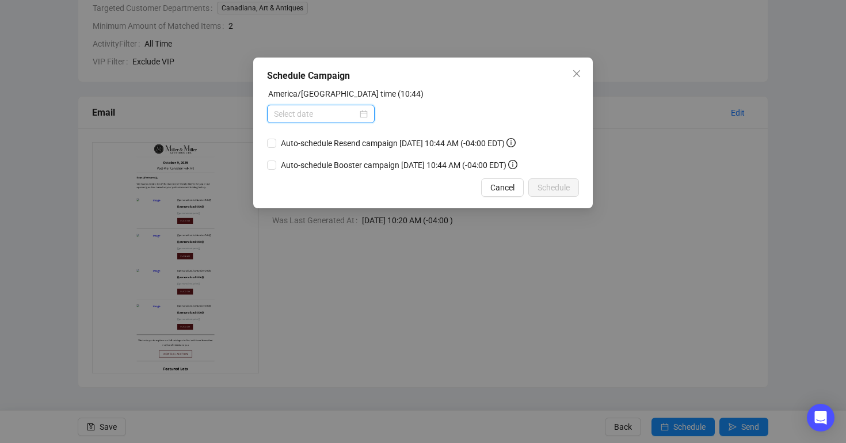
click at [317, 108] on input at bounding box center [315, 114] width 83 height 13
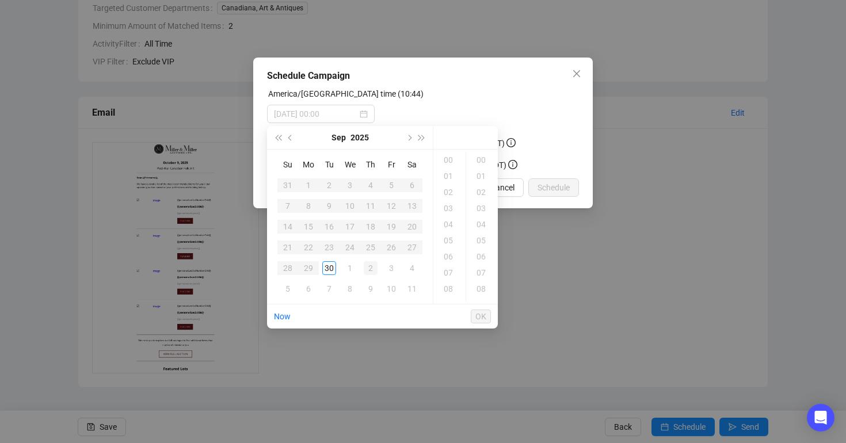
click at [370, 268] on div "2" at bounding box center [371, 268] width 14 height 14
click at [454, 286] on div "08" at bounding box center [450, 289] width 28 height 16
type input "[DATE] 08:00"
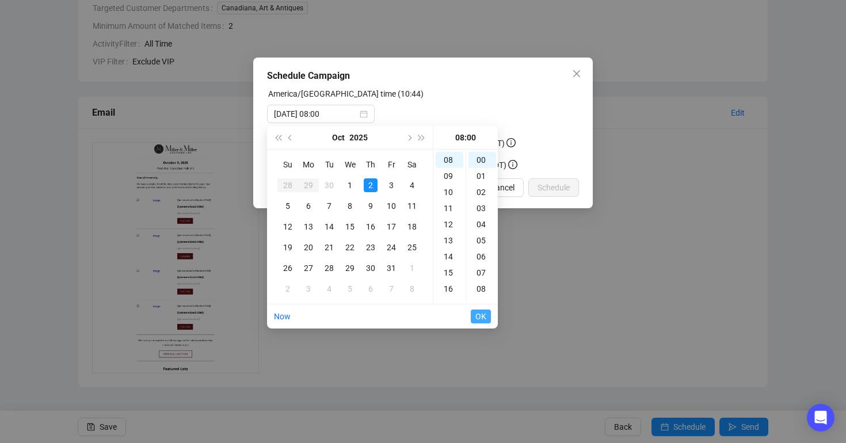
click at [481, 315] on span "OK" at bounding box center [481, 317] width 11 height 22
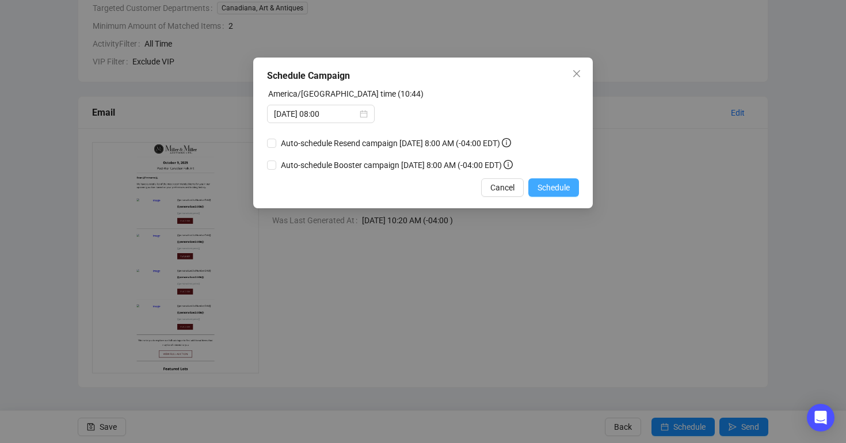
click at [554, 189] on span "Schedule" at bounding box center [554, 187] width 32 height 13
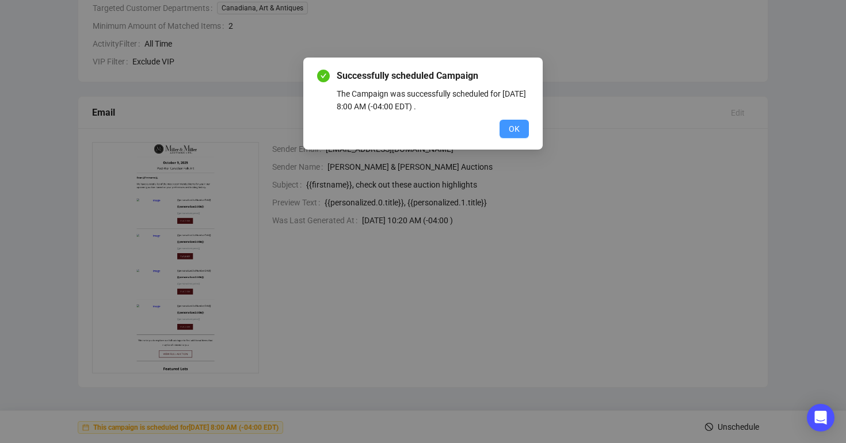
click at [520, 131] on button "OK" at bounding box center [514, 129] width 29 height 18
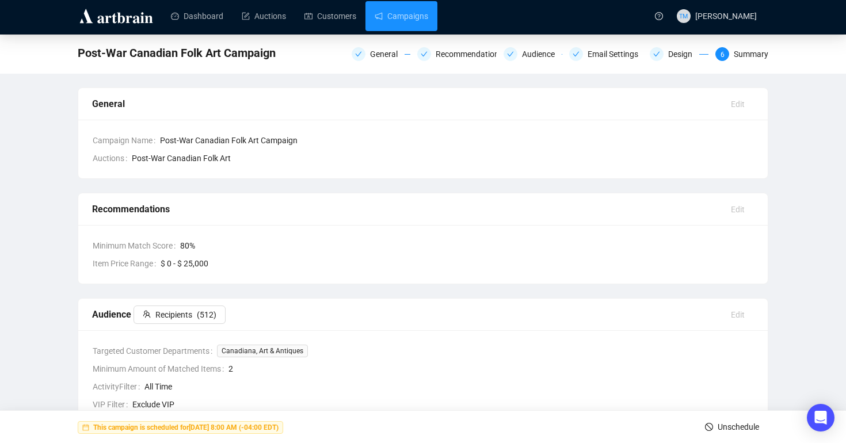
scroll to position [0, 0]
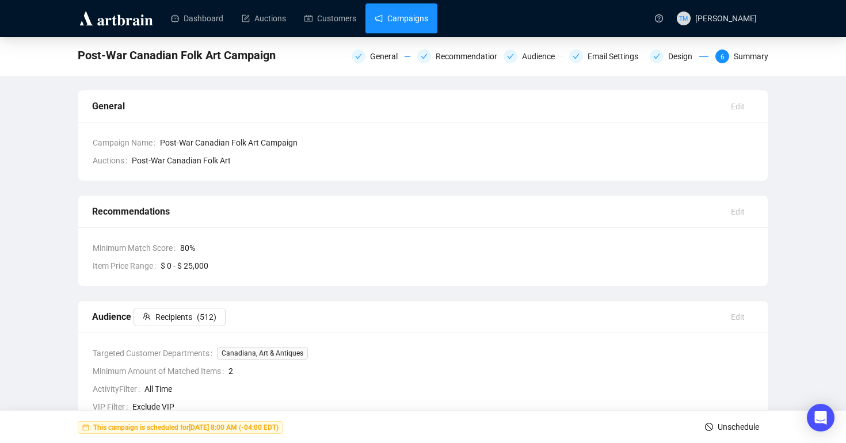
click at [427, 22] on link "Campaigns" at bounding box center [402, 18] width 54 height 30
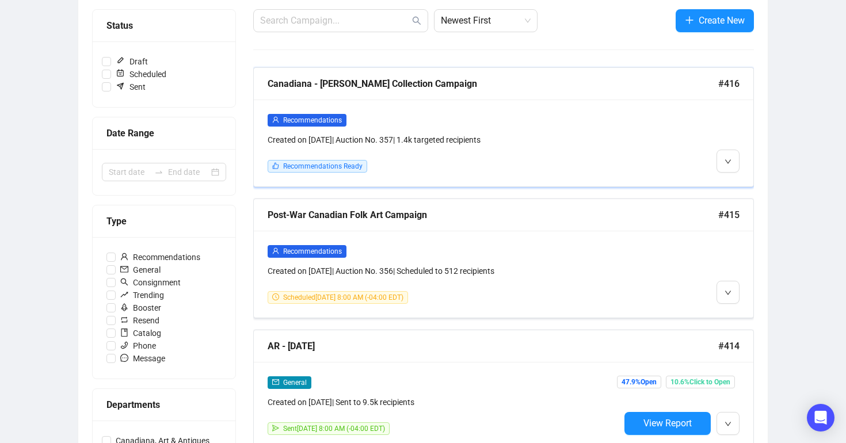
scroll to position [137, 0]
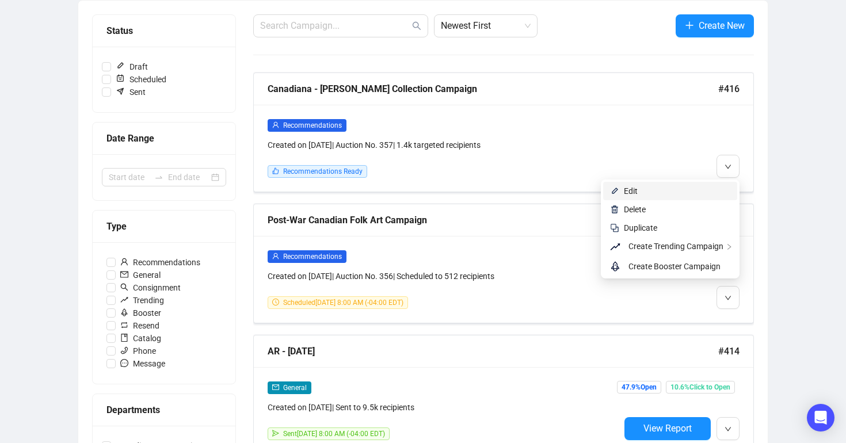
click at [720, 188] on span "Edit" at bounding box center [677, 191] width 107 height 13
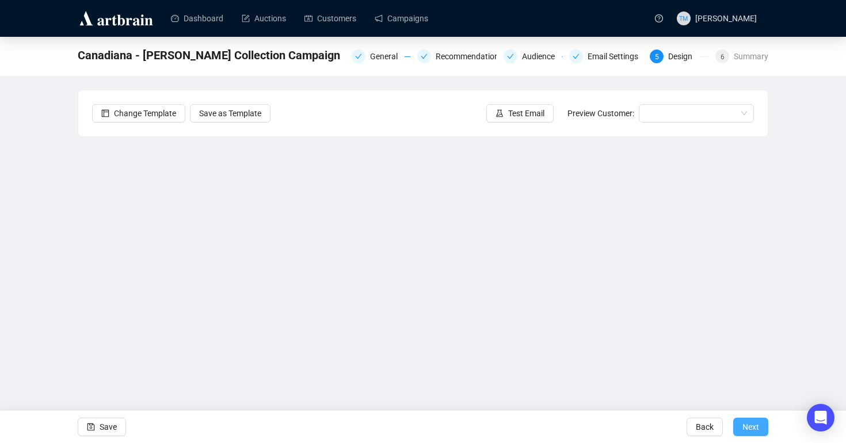
click at [742, 426] on button "Next" at bounding box center [751, 427] width 35 height 18
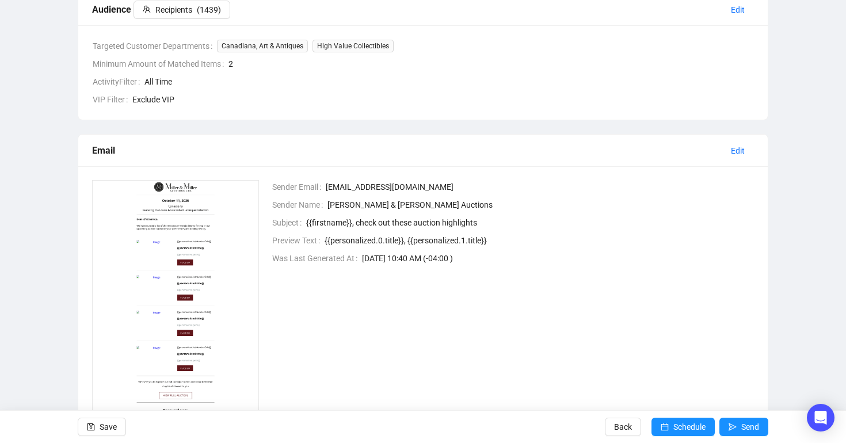
scroll to position [348, 0]
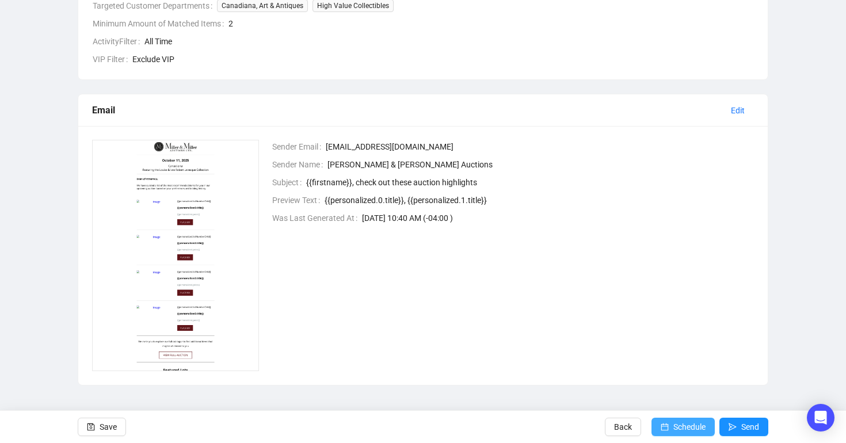
click at [688, 422] on span "Schedule" at bounding box center [690, 427] width 32 height 32
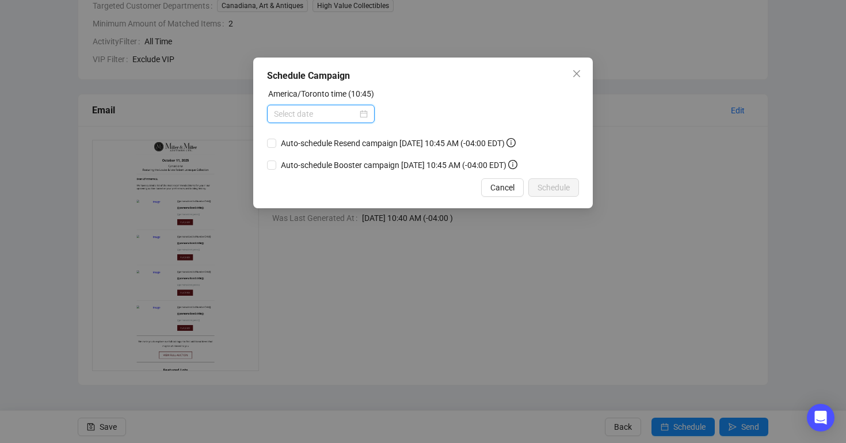
click at [325, 113] on input at bounding box center [315, 114] width 83 height 13
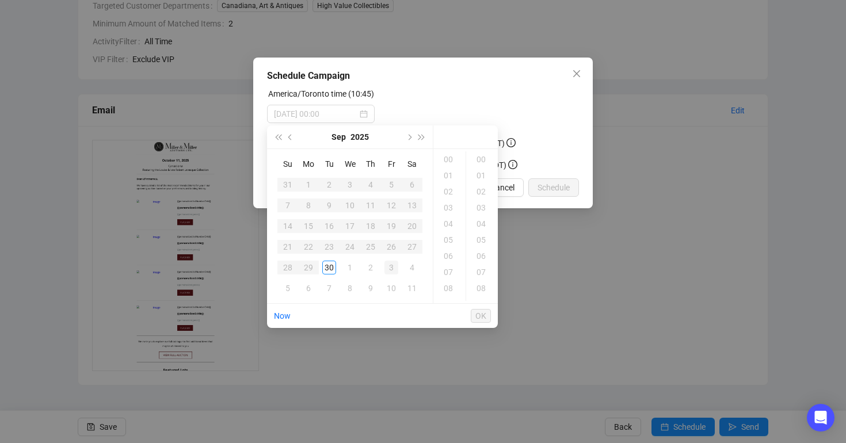
click at [393, 267] on div "3" at bounding box center [392, 268] width 14 height 14
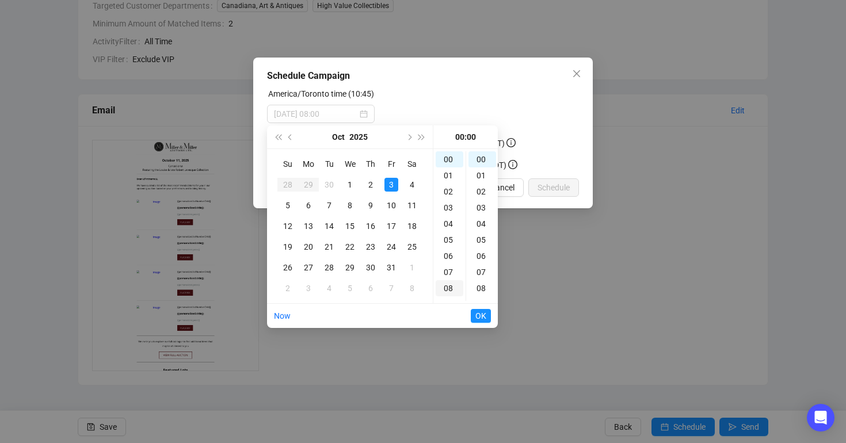
click at [446, 292] on div "08" at bounding box center [450, 288] width 28 height 16
type input "[DATE] 08:00"
click at [476, 318] on span "OK" at bounding box center [481, 316] width 11 height 22
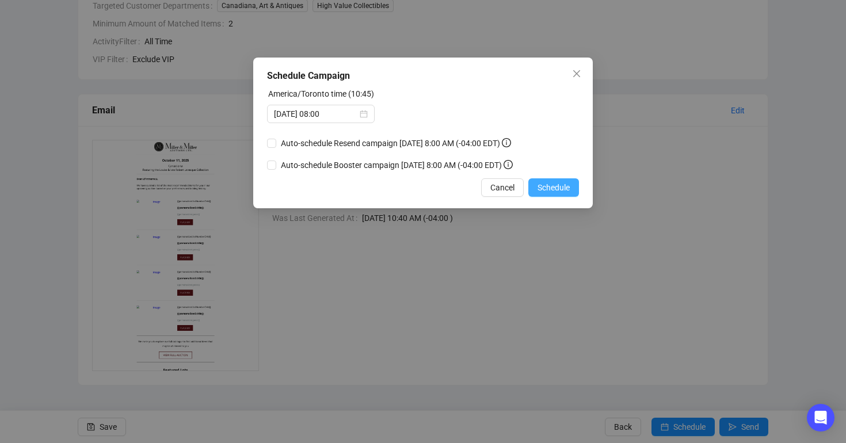
click at [550, 193] on span "Schedule" at bounding box center [554, 187] width 32 height 13
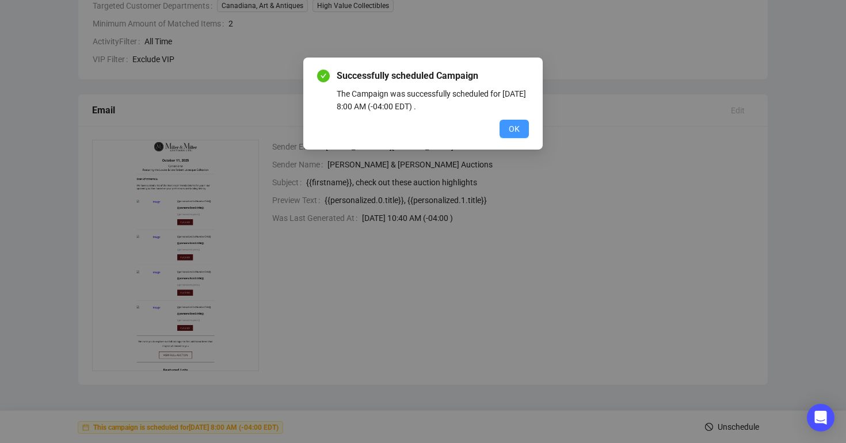
click at [518, 130] on span "OK" at bounding box center [514, 129] width 11 height 13
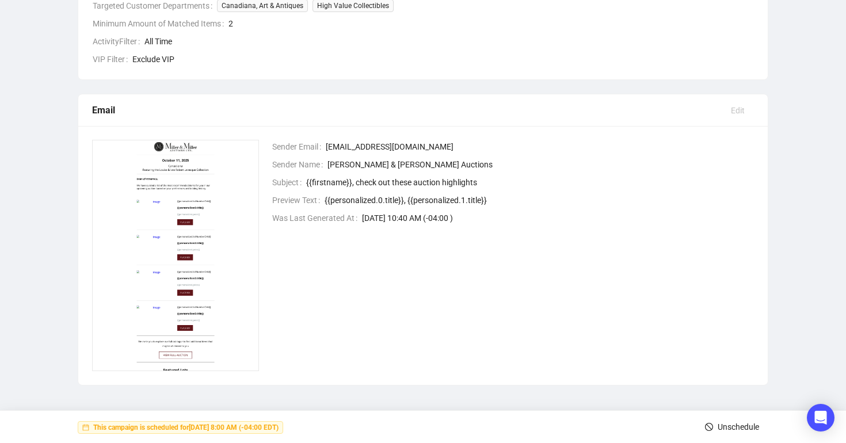
scroll to position [0, 0]
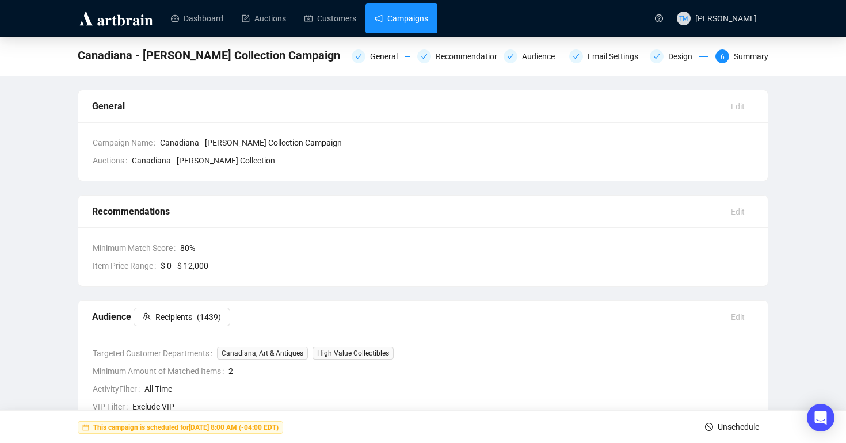
click at [425, 17] on link "Campaigns" at bounding box center [402, 18] width 54 height 30
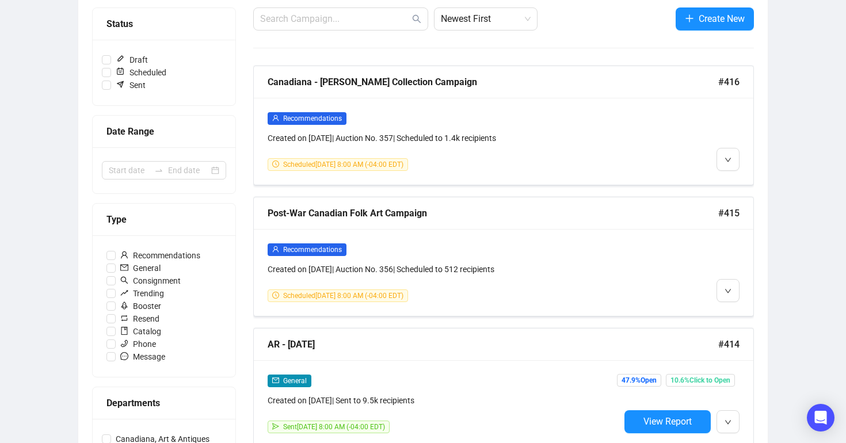
scroll to position [145, 0]
